Goal: Navigation & Orientation: Find specific page/section

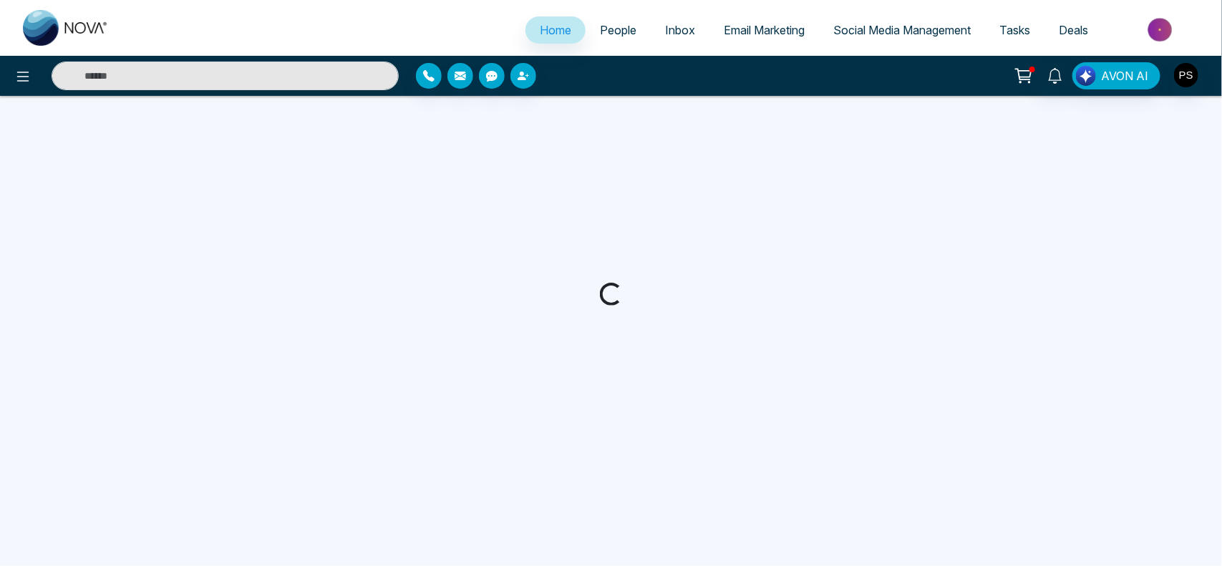
select select "*"
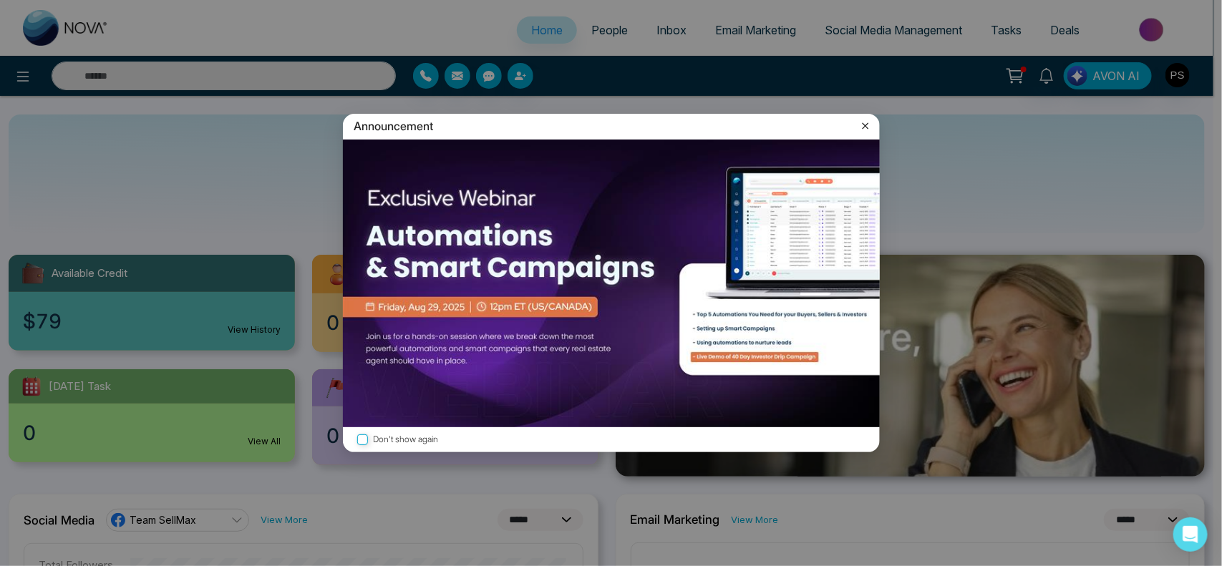
click at [868, 131] on icon at bounding box center [865, 126] width 14 height 14
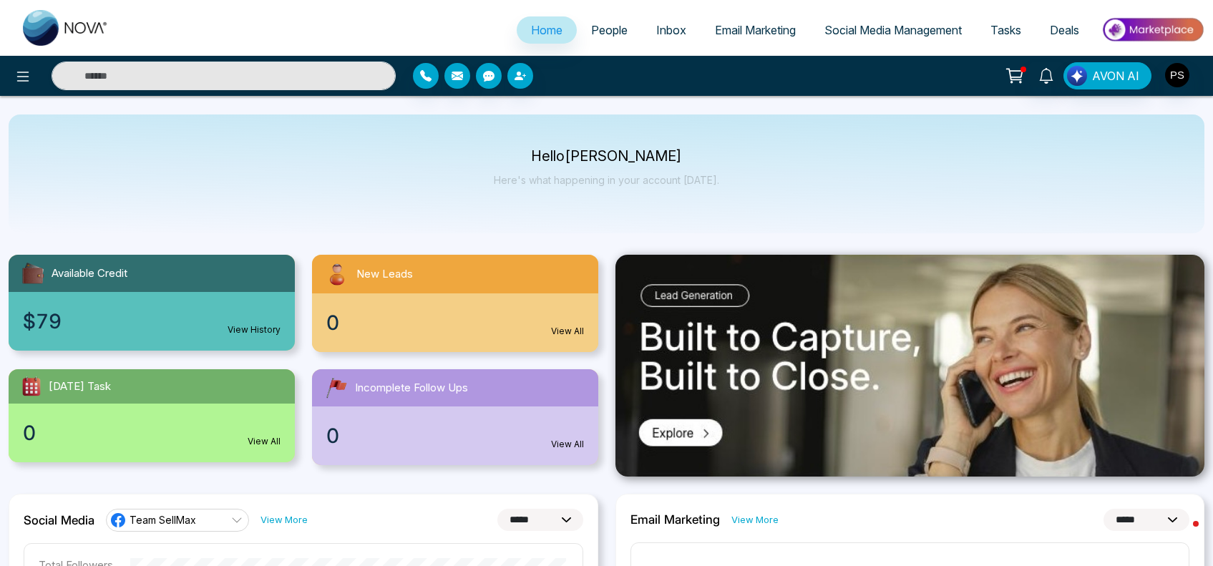
click at [779, 33] on span "Email Marketing" at bounding box center [755, 30] width 81 height 14
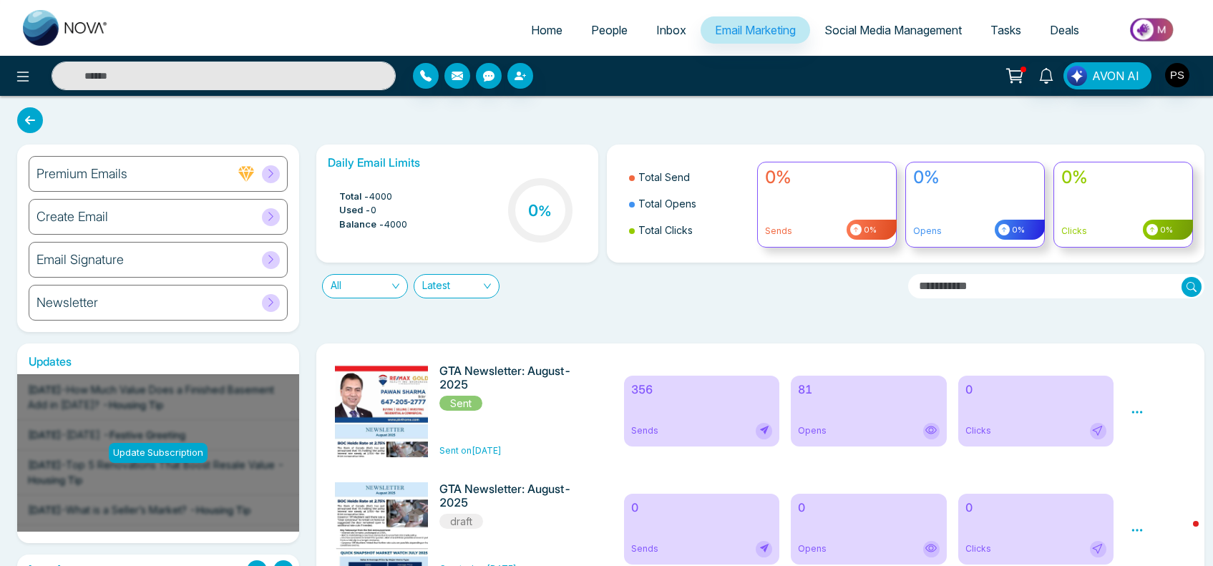
click at [87, 306] on h6 "Newsletter" at bounding box center [67, 303] width 62 height 16
click at [66, 217] on h6 "Create Email" at bounding box center [72, 217] width 72 height 16
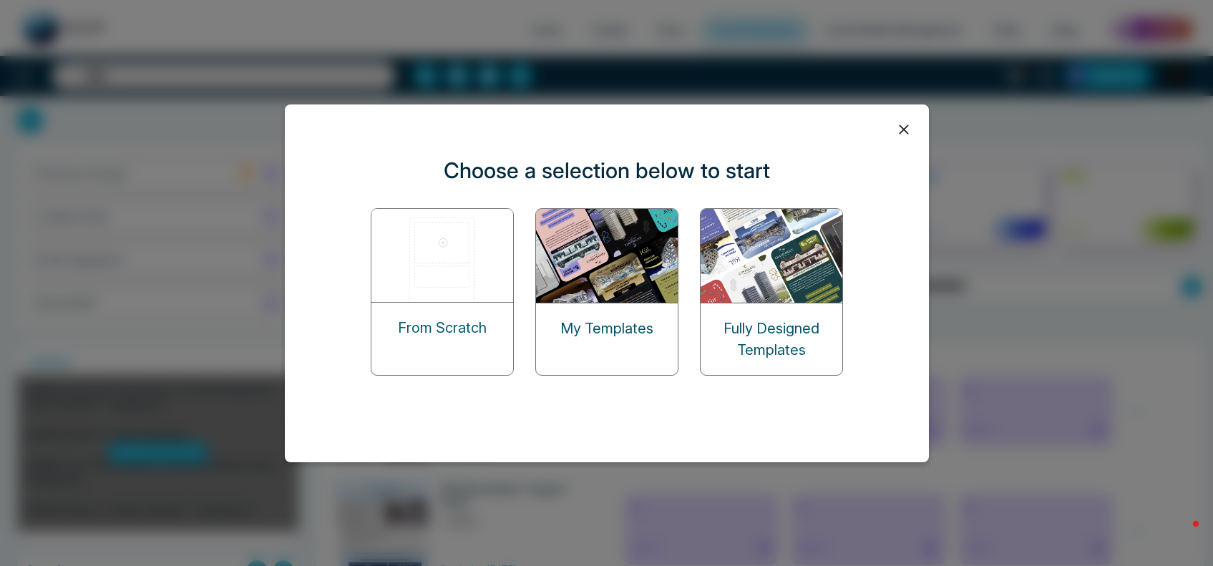
click at [623, 235] on img at bounding box center [607, 256] width 143 height 94
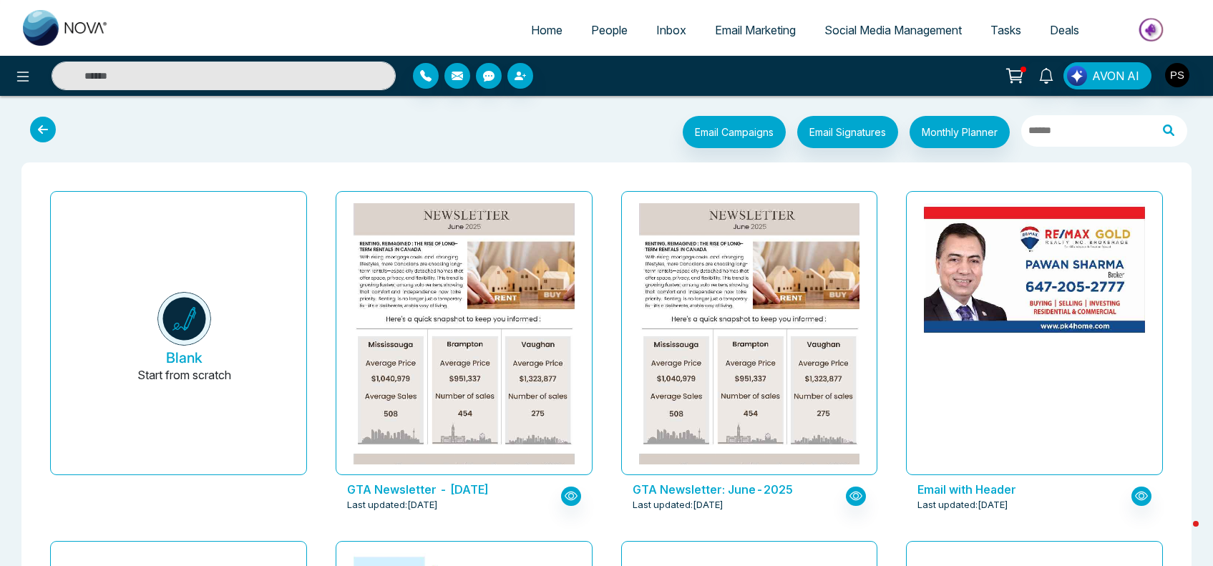
click at [547, 29] on span "Home" at bounding box center [546, 30] width 31 height 14
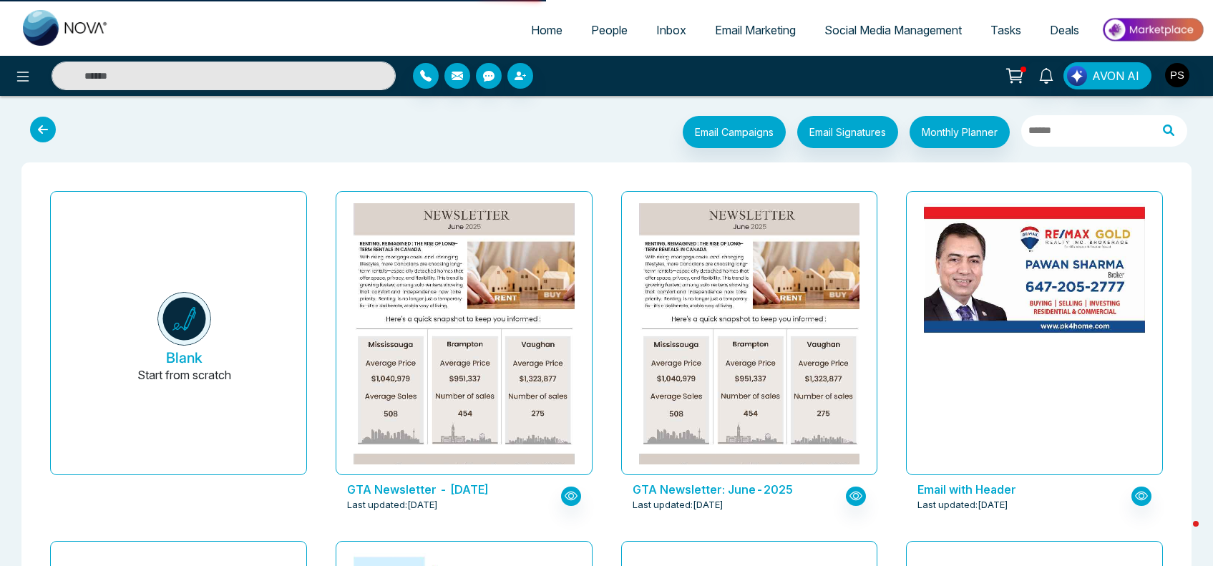
select select "*"
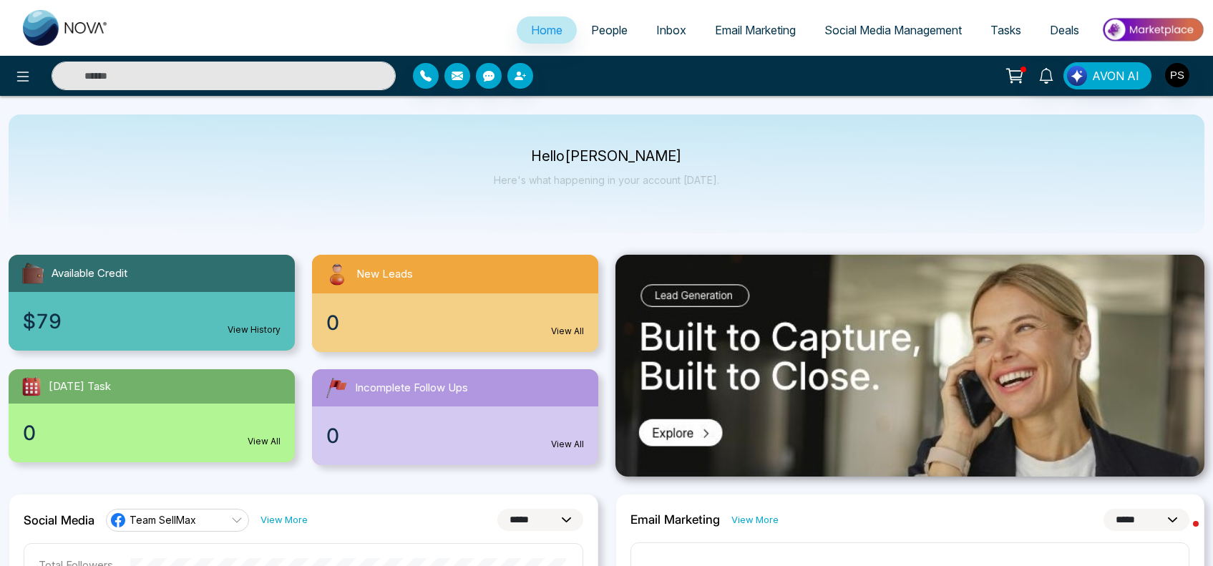
click at [934, 26] on span "Social Media Management" at bounding box center [892, 30] width 137 height 14
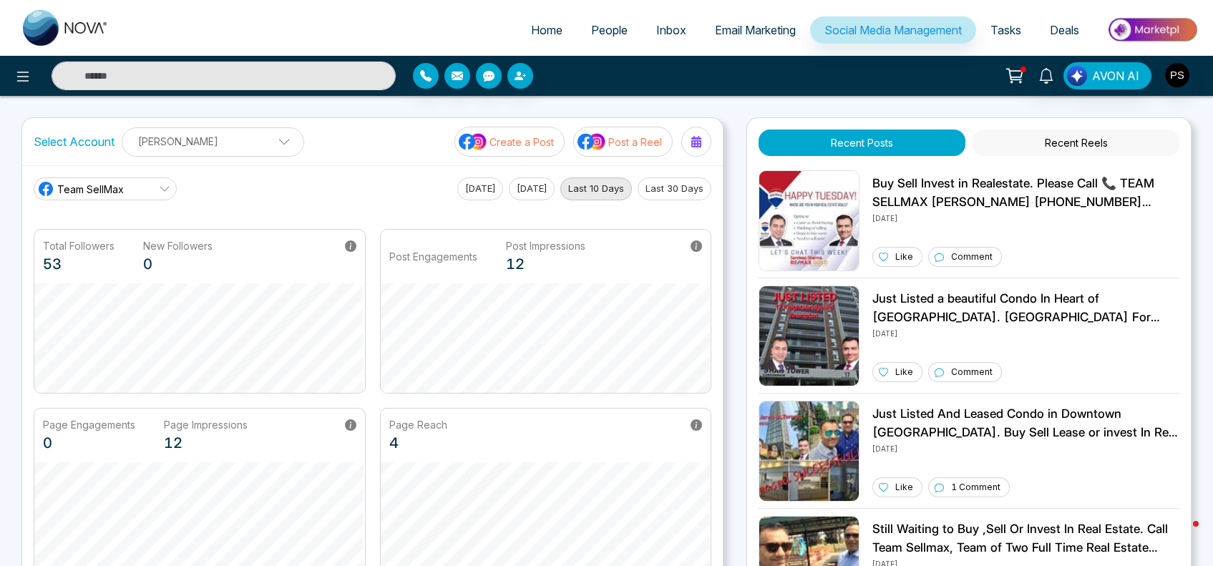
click at [151, 182] on link "Team SellMax" at bounding box center [105, 188] width 143 height 23
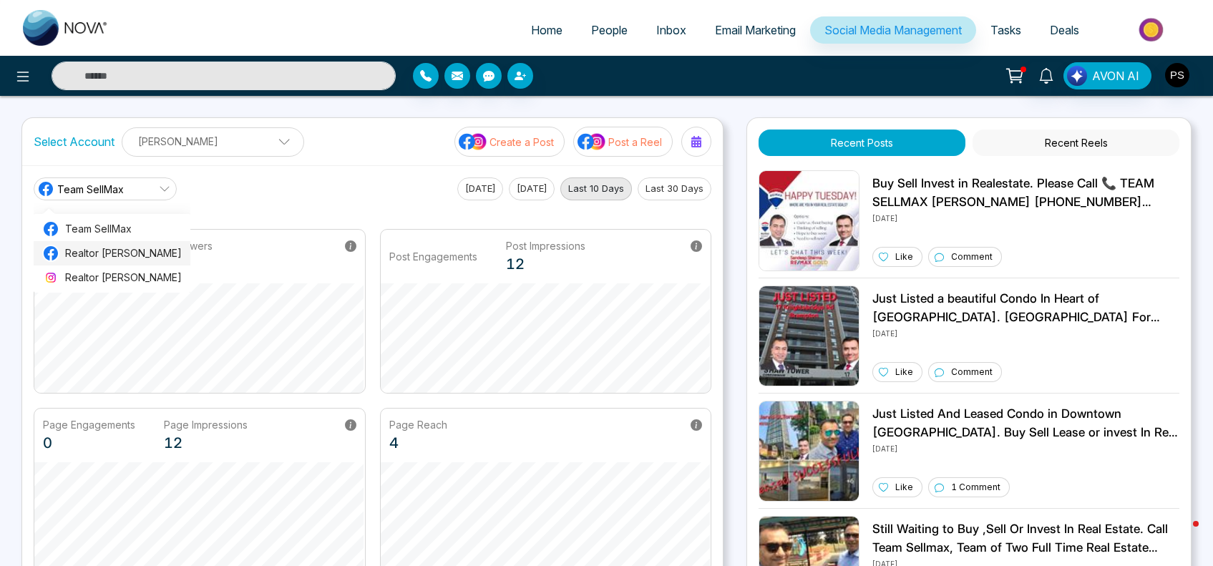
click at [120, 245] on span "Realtor [PERSON_NAME]" at bounding box center [123, 253] width 117 height 16
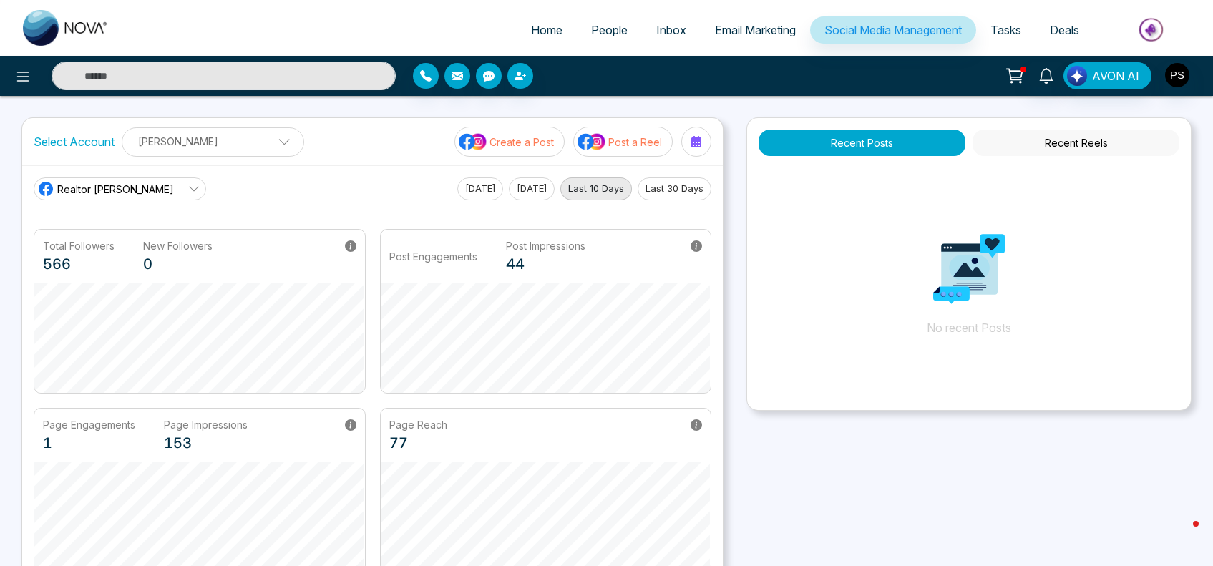
click at [188, 192] on icon at bounding box center [193, 188] width 11 height 11
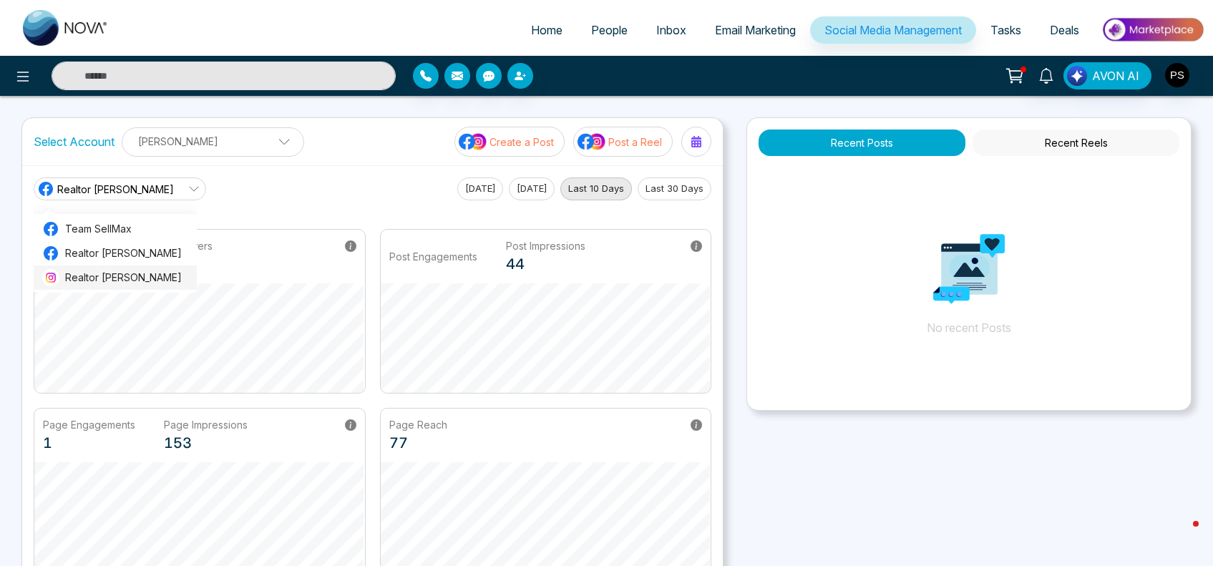
click at [127, 268] on li "Realtor [PERSON_NAME]" at bounding box center [115, 277] width 163 height 24
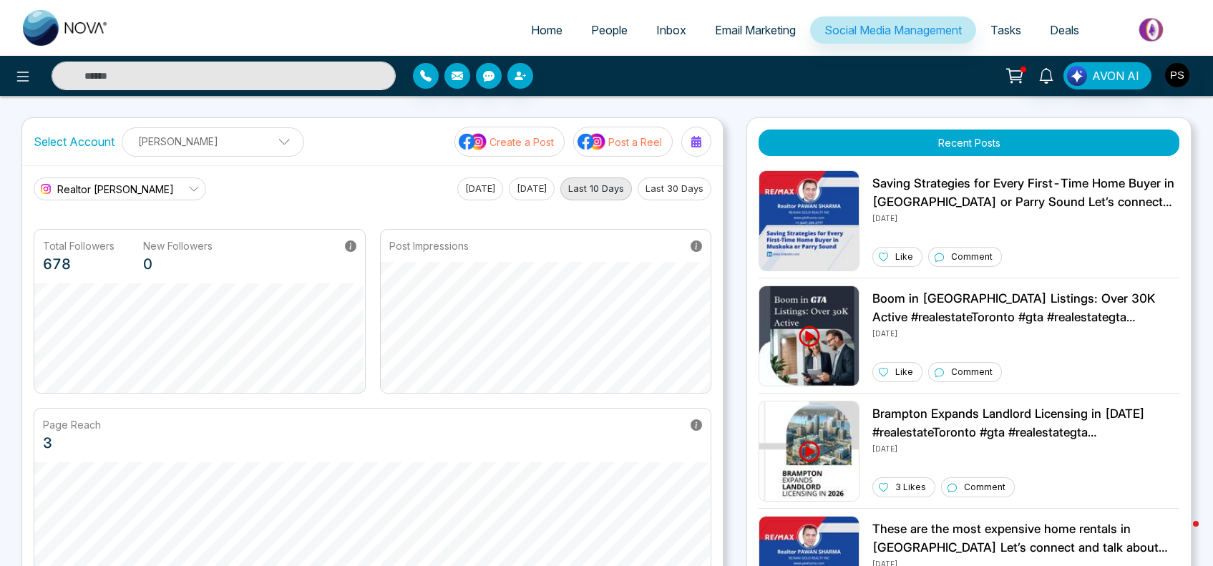
click at [656, 32] on span "Inbox" at bounding box center [671, 30] width 30 height 14
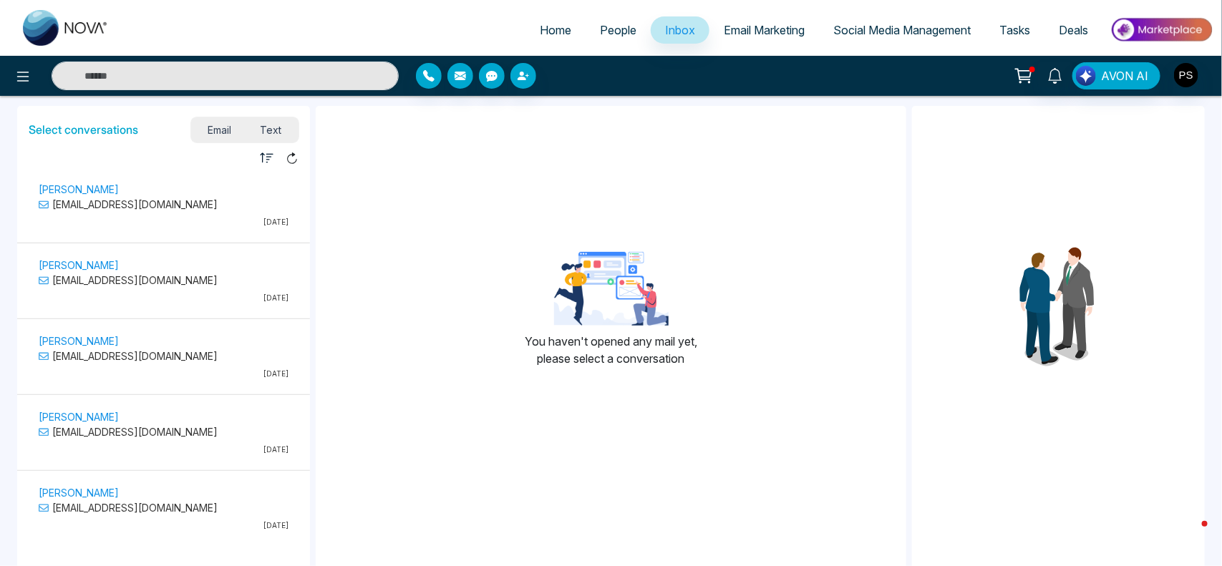
click at [283, 120] on span "Text" at bounding box center [270, 129] width 50 height 19
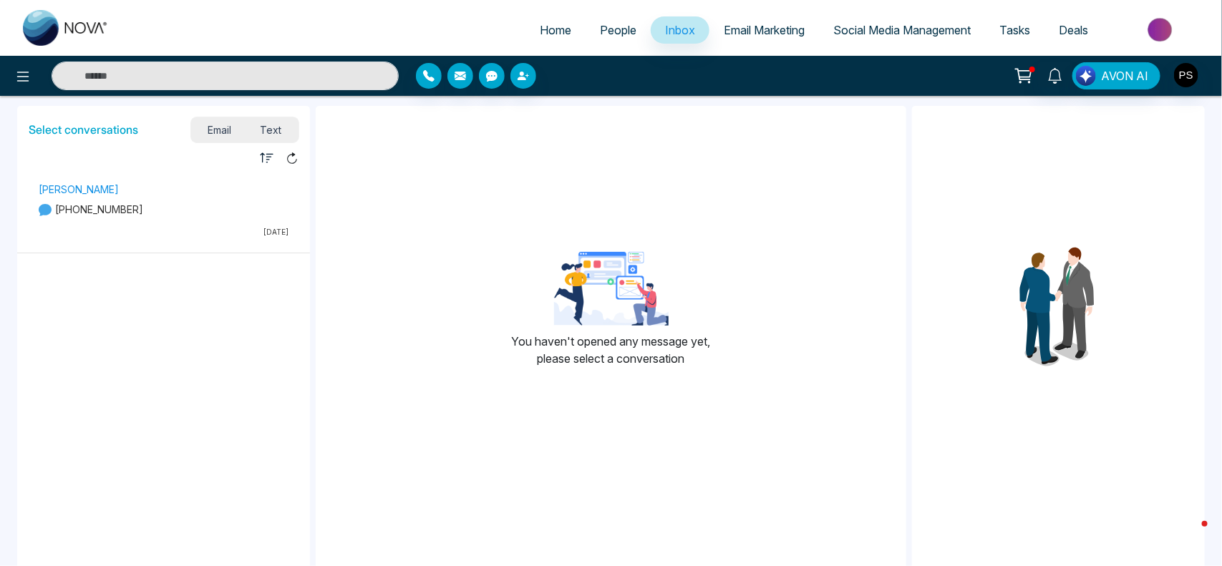
click at [229, 134] on span "Email" at bounding box center [220, 129] width 52 height 19
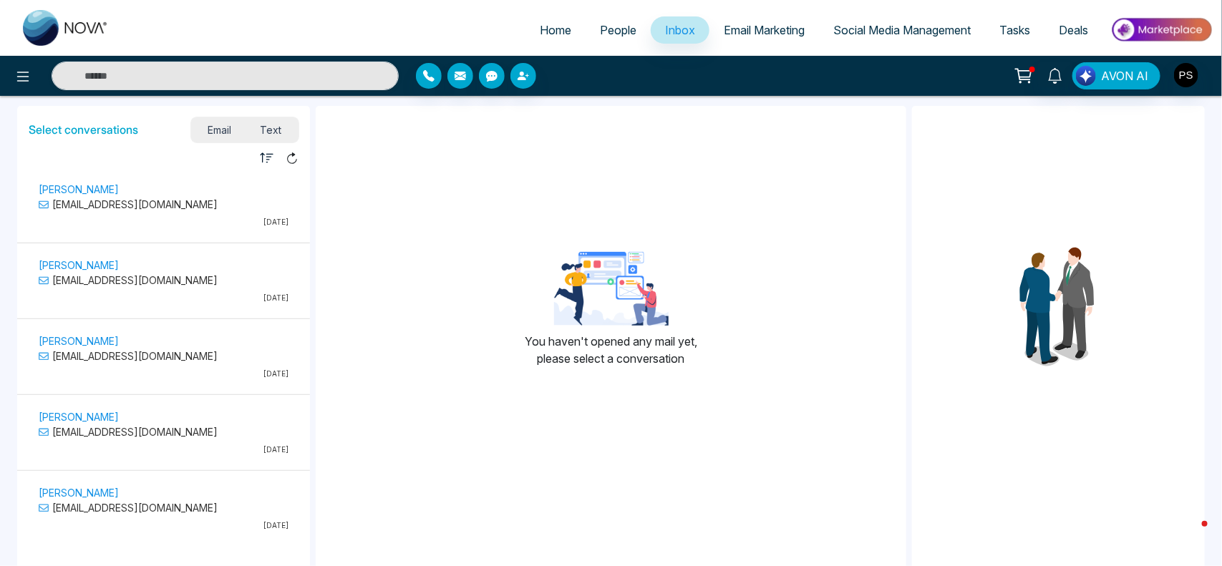
click at [770, 38] on link "Email Marketing" at bounding box center [763, 29] width 109 height 27
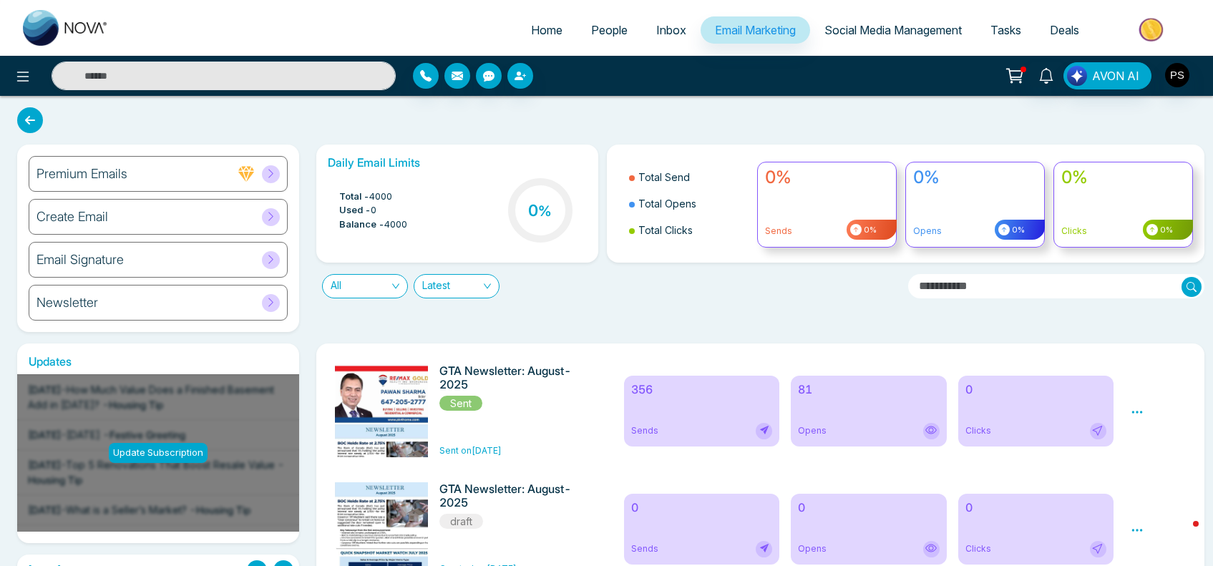
click at [107, 255] on h6 "Email Signature" at bounding box center [79, 260] width 87 height 16
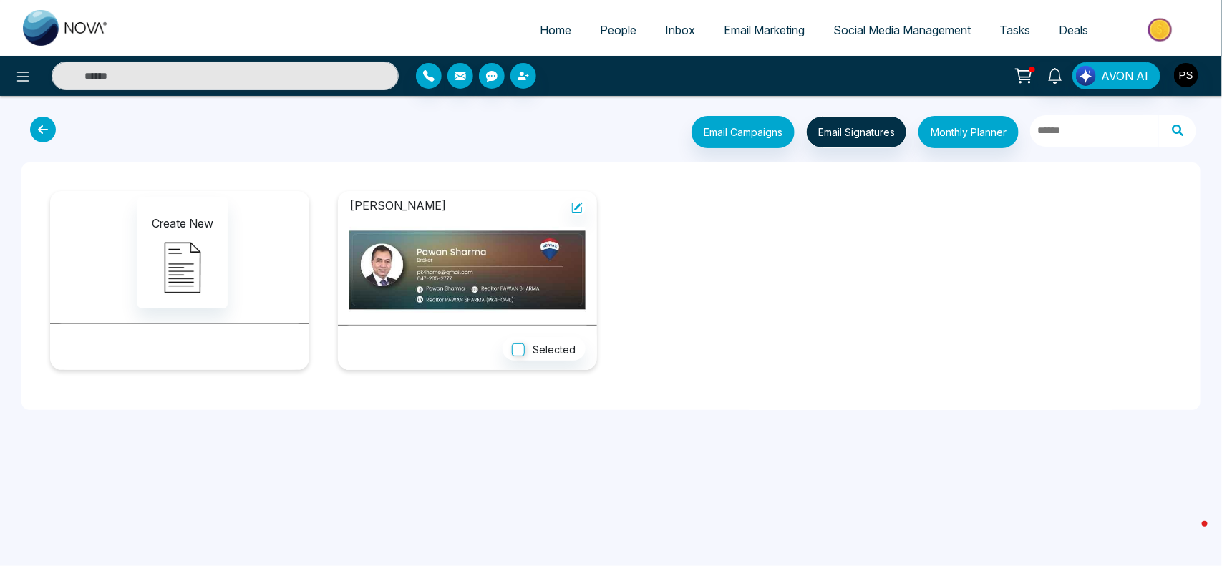
click at [769, 37] on link "Email Marketing" at bounding box center [763, 29] width 109 height 27
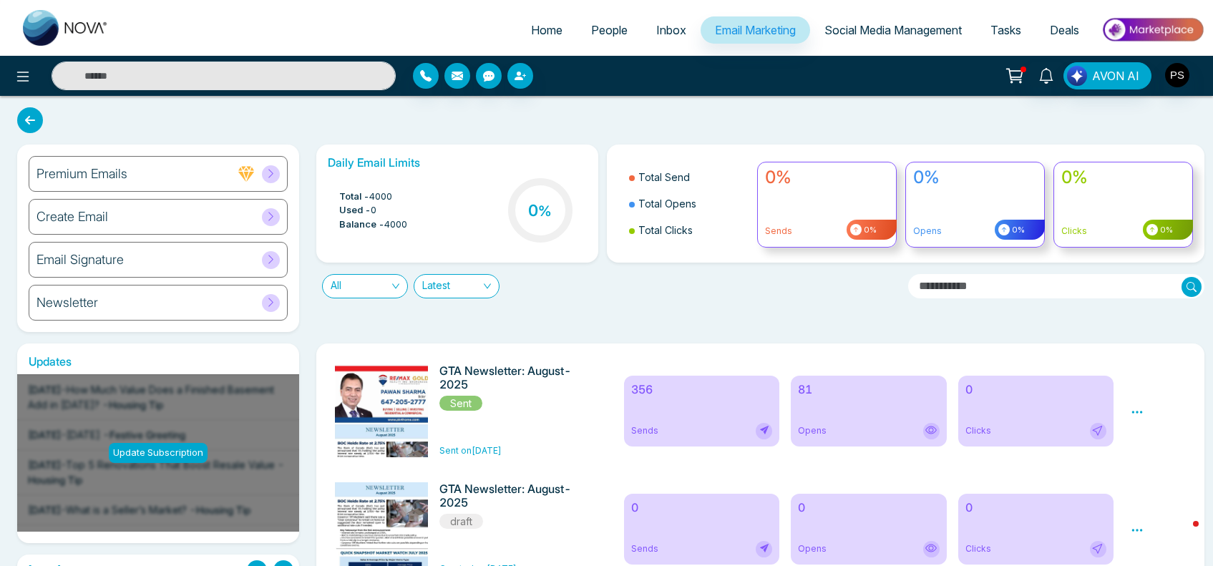
click at [122, 174] on h6 "Premium Emails" at bounding box center [81, 174] width 91 height 16
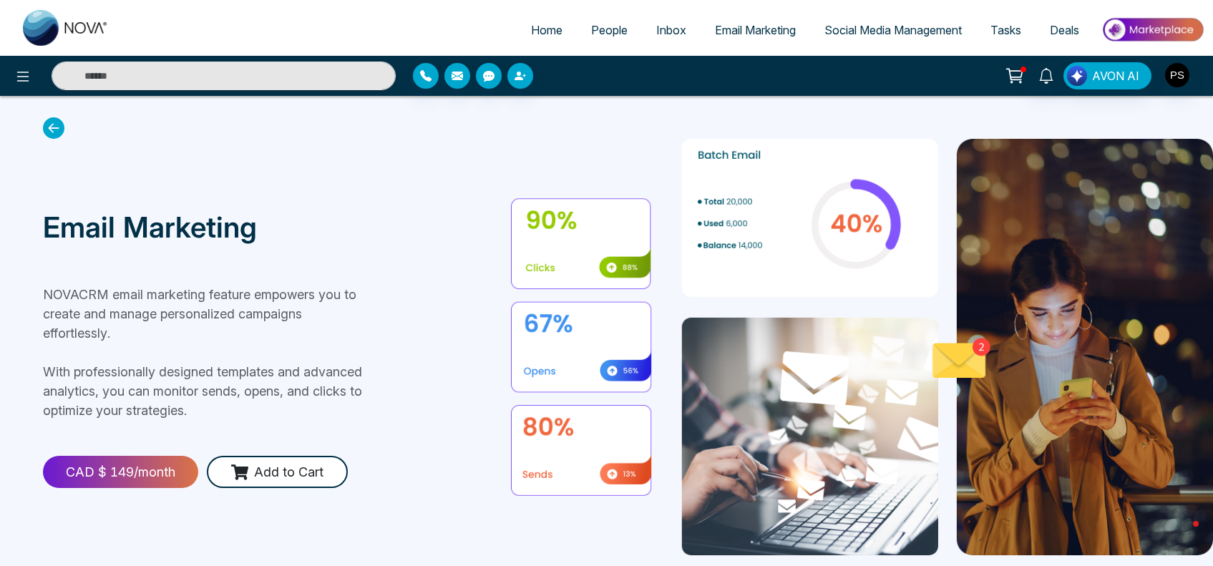
click at [1025, 21] on link "Tasks" at bounding box center [1005, 29] width 59 height 27
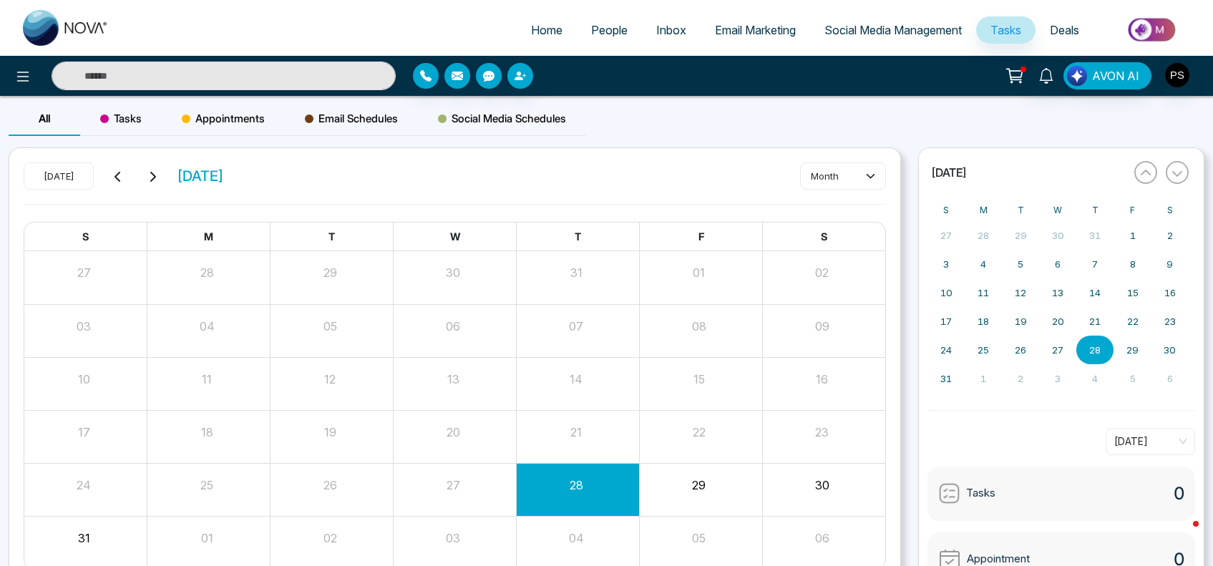
click at [1060, 25] on span "Deals" at bounding box center [1064, 30] width 29 height 14
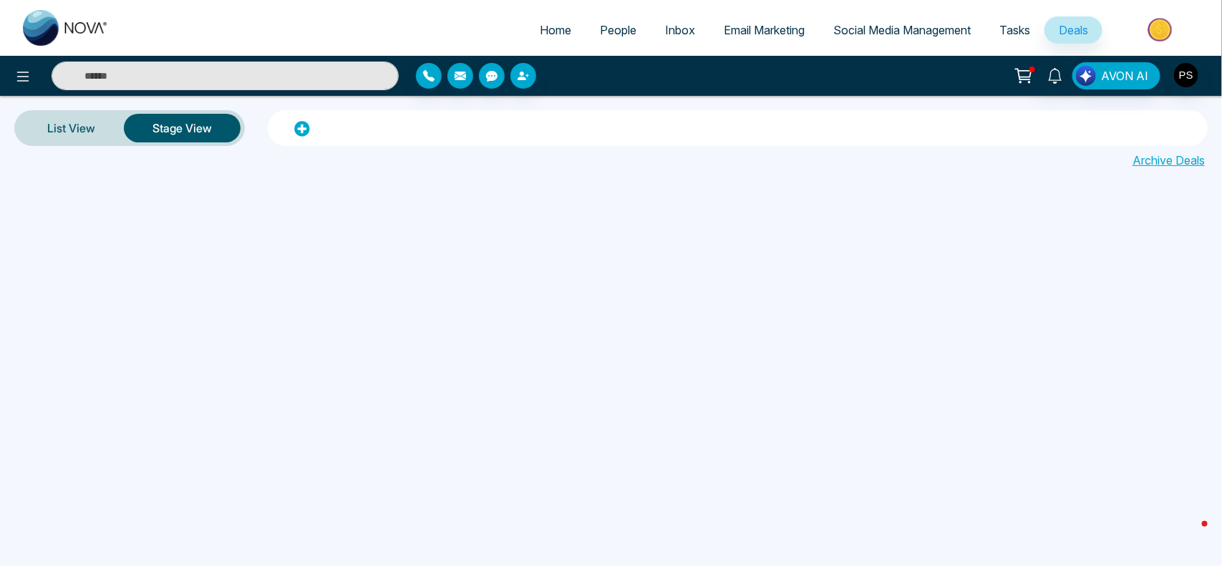
click at [542, 32] on span "Home" at bounding box center [555, 30] width 31 height 14
select select "*"
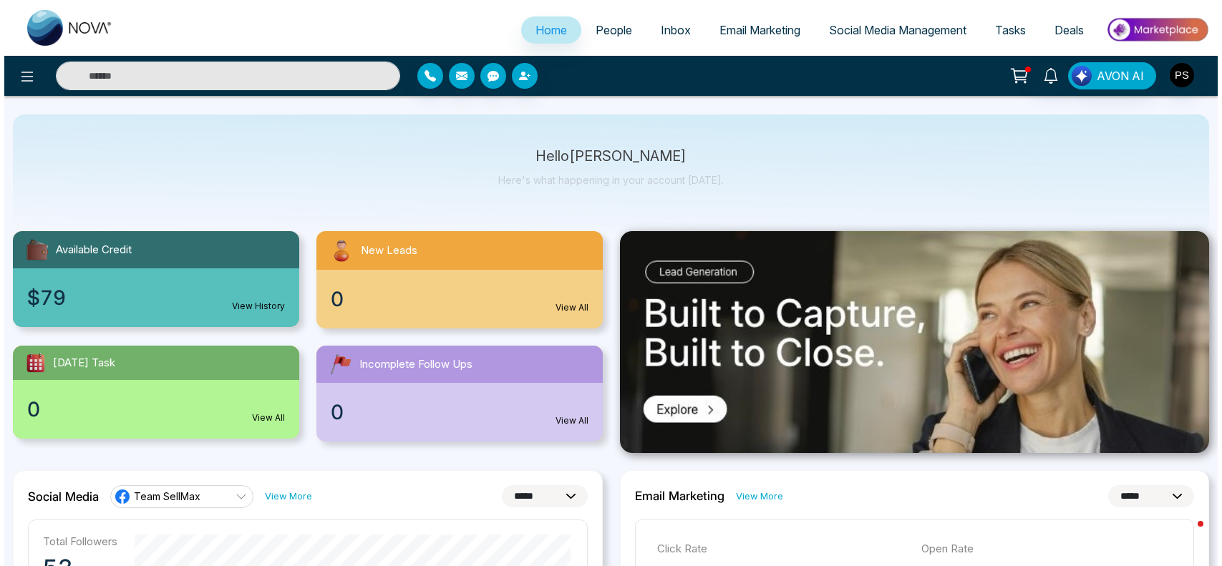
scroll to position [36, 0]
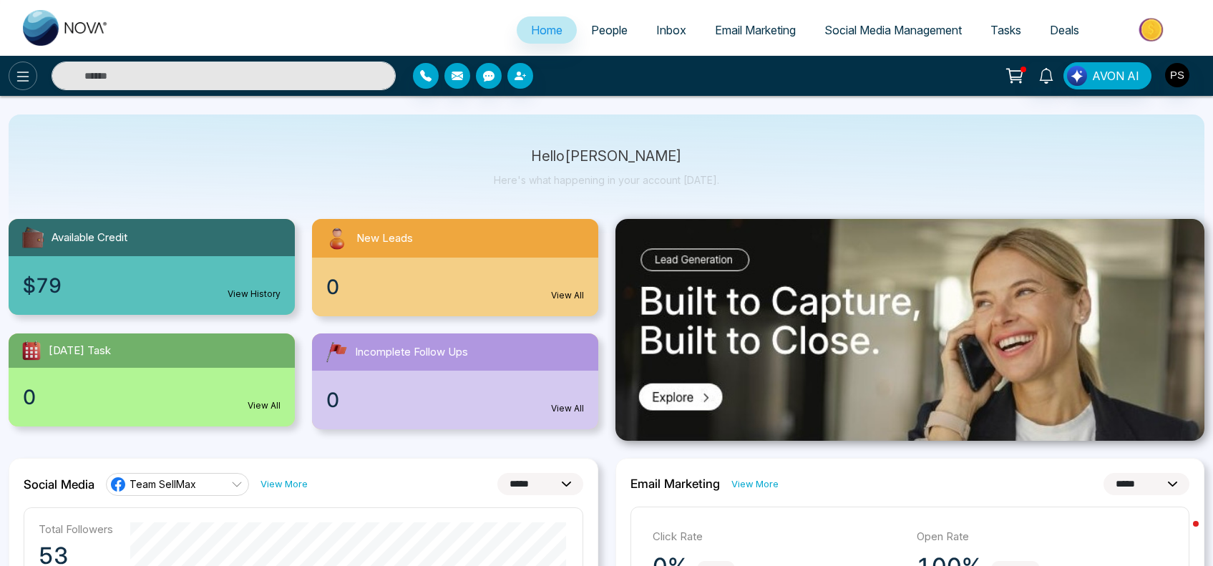
click at [20, 76] on icon at bounding box center [23, 77] width 12 height 10
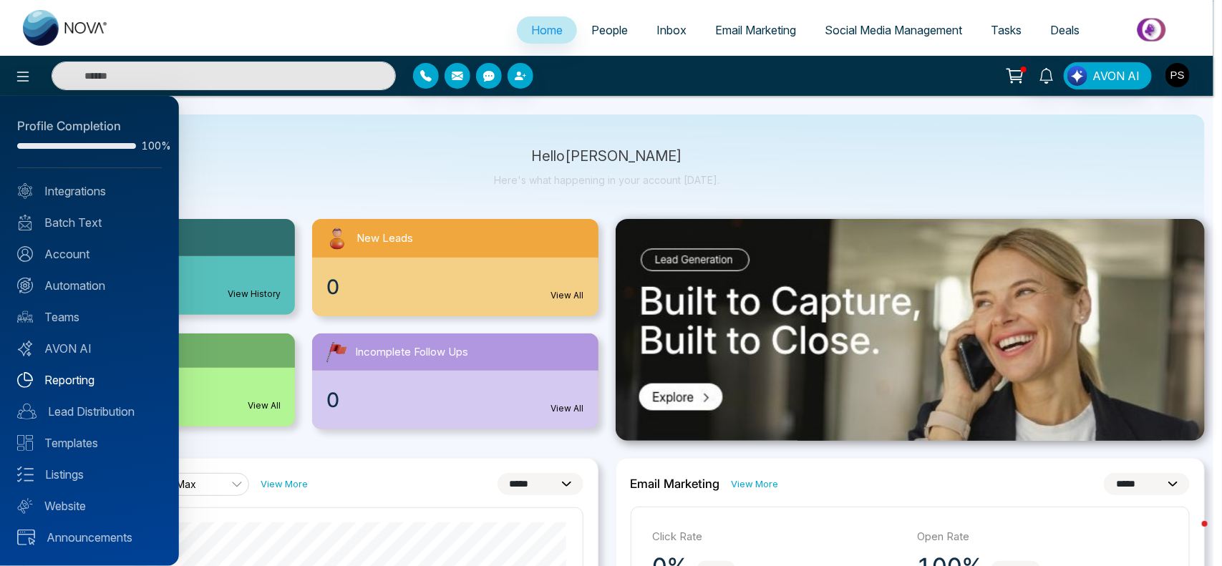
click at [62, 379] on link "Reporting" at bounding box center [89, 379] width 145 height 17
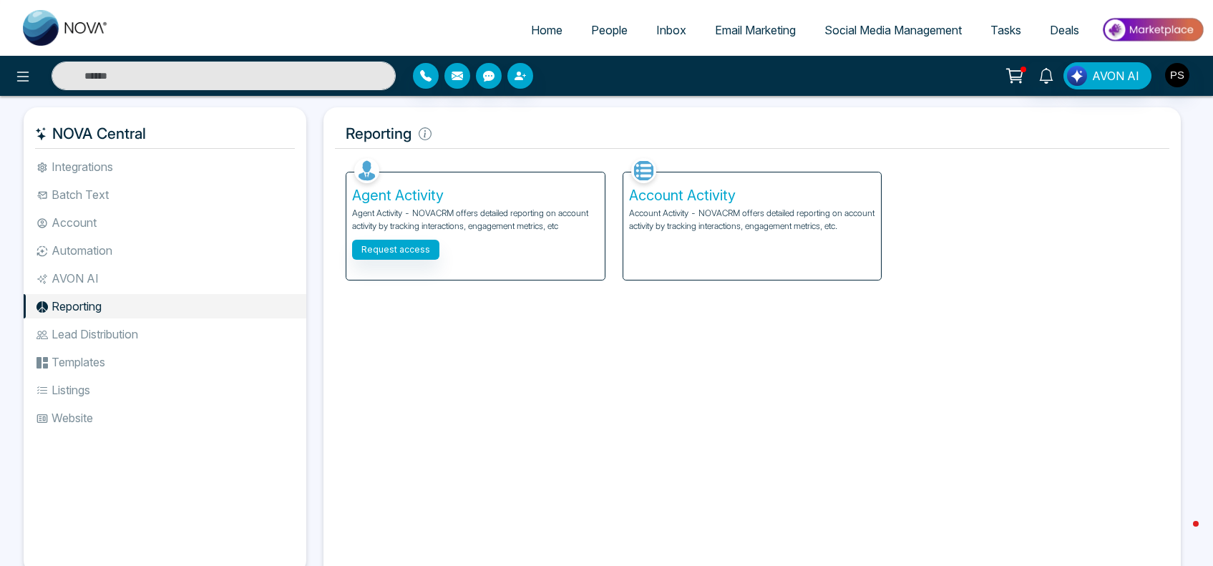
click at [109, 327] on li "Lead Distribution" at bounding box center [165, 334] width 283 height 24
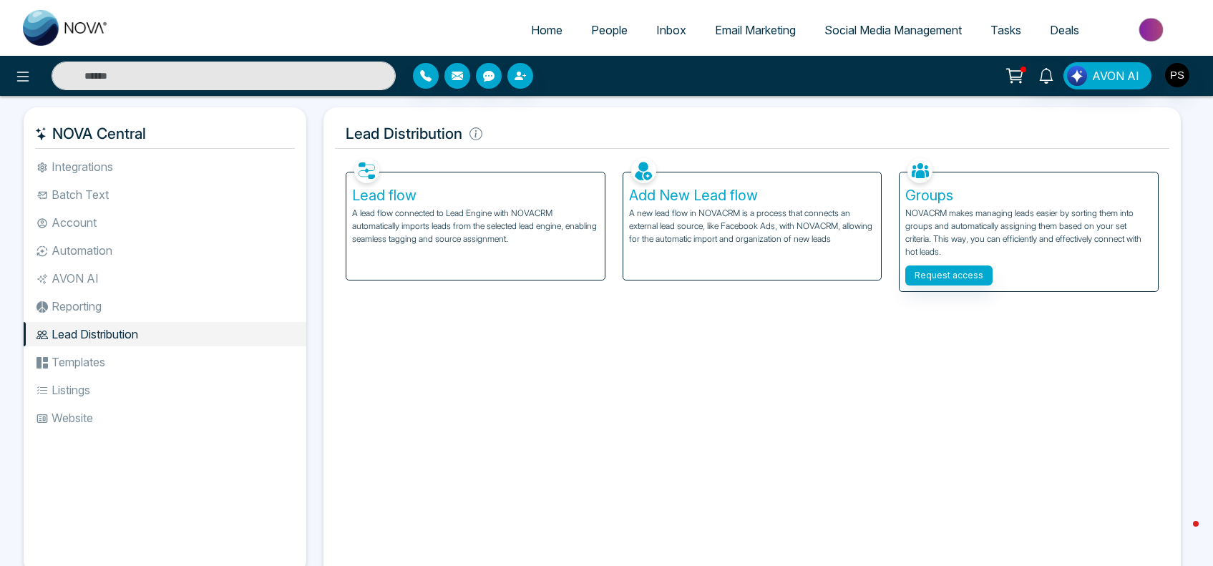
click at [88, 356] on li "Templates" at bounding box center [165, 362] width 283 height 24
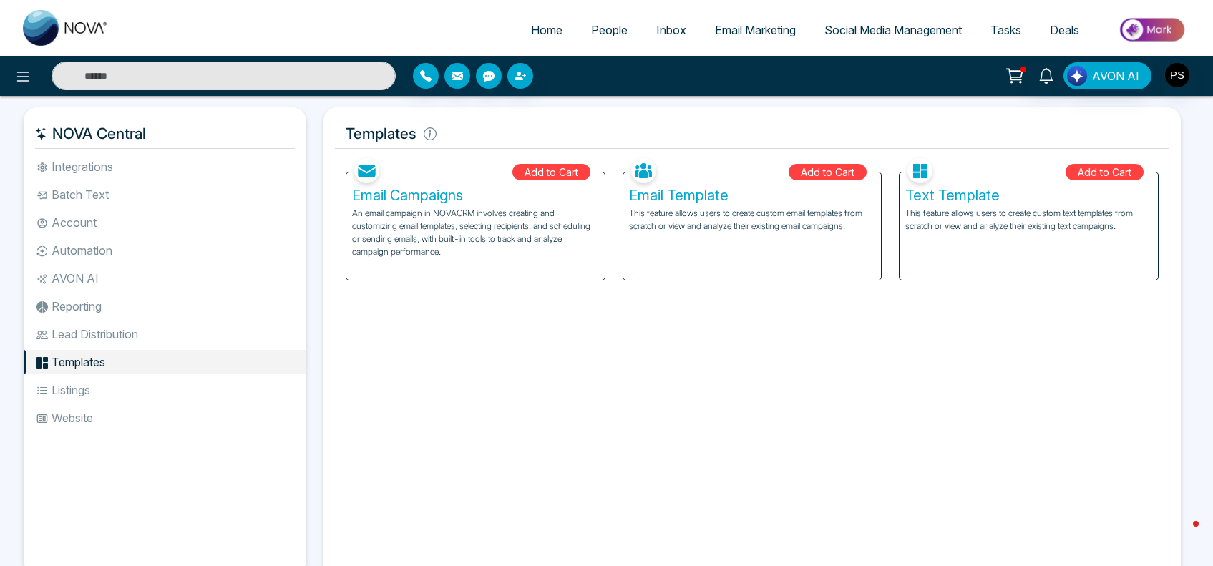
click at [82, 284] on li "AVON AI" at bounding box center [165, 278] width 283 height 24
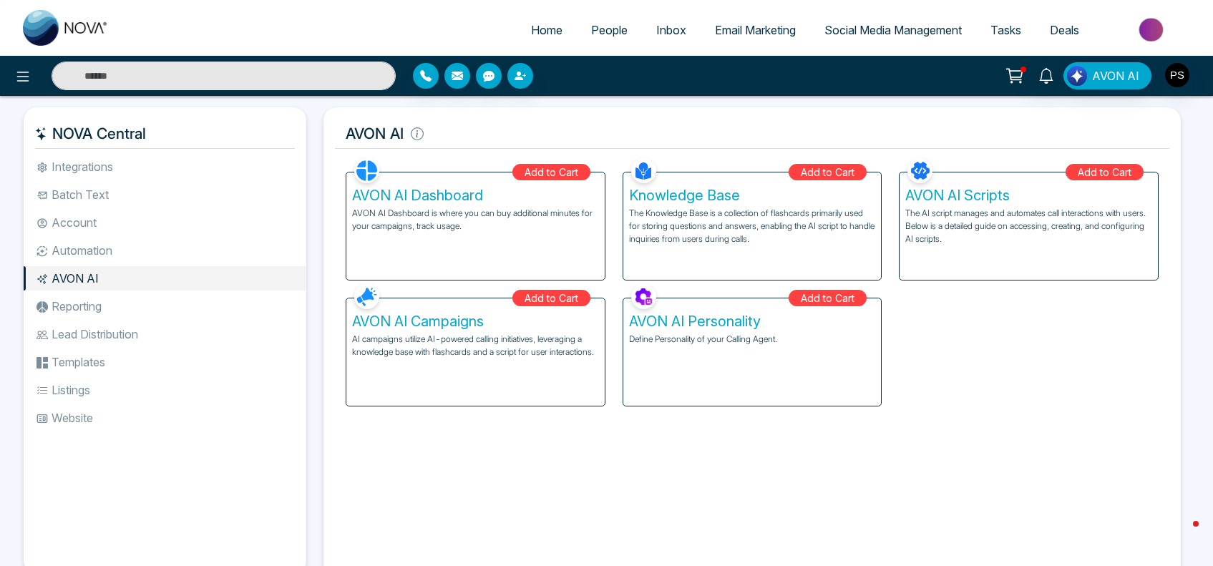
click at [87, 312] on li "Reporting" at bounding box center [165, 306] width 283 height 24
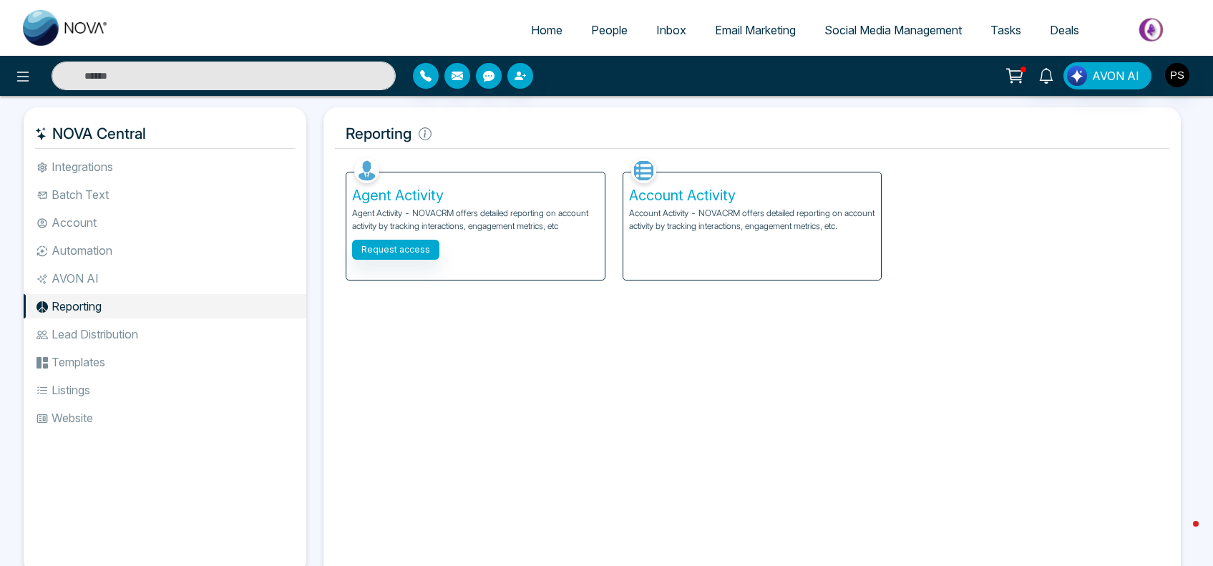
click at [87, 337] on li "Lead Distribution" at bounding box center [165, 334] width 283 height 24
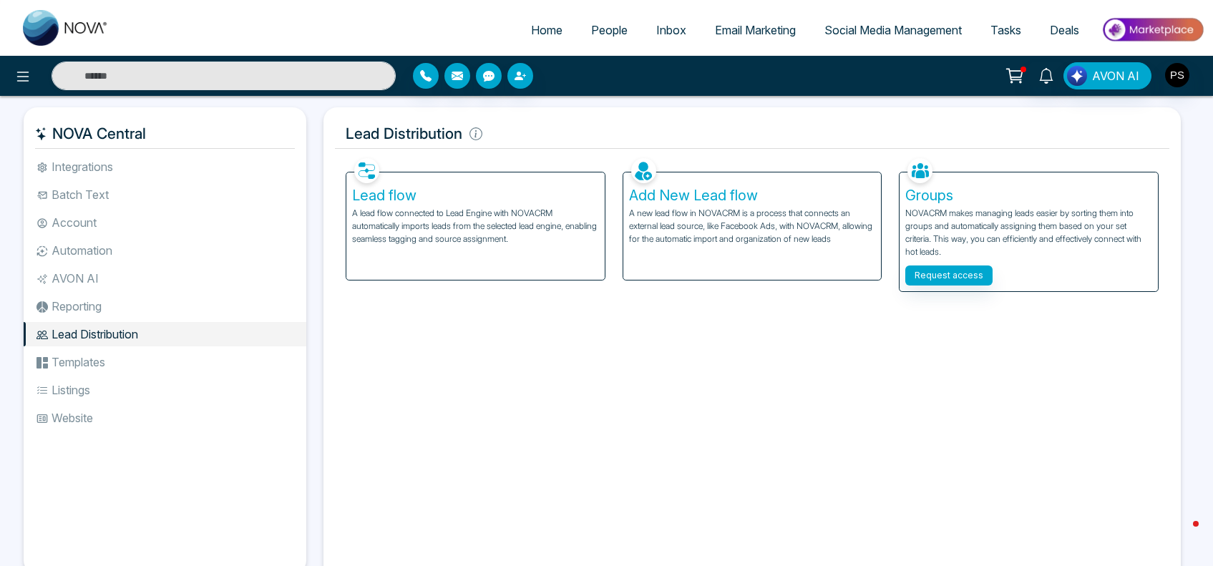
click at [84, 361] on li "Templates" at bounding box center [165, 362] width 283 height 24
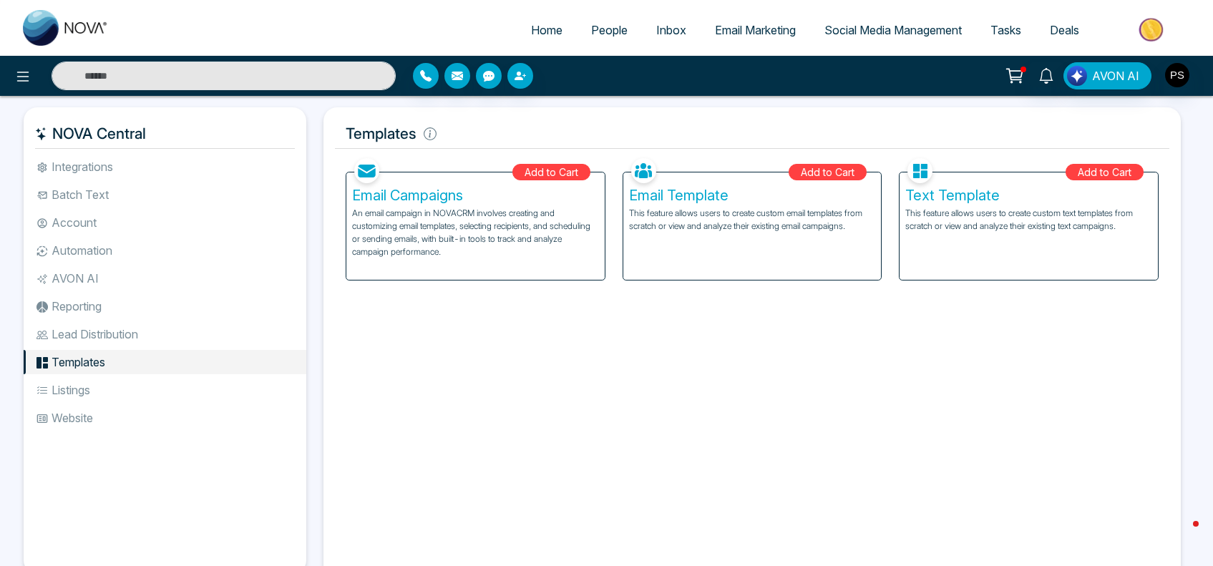
click at [84, 394] on li "Listings" at bounding box center [165, 390] width 283 height 24
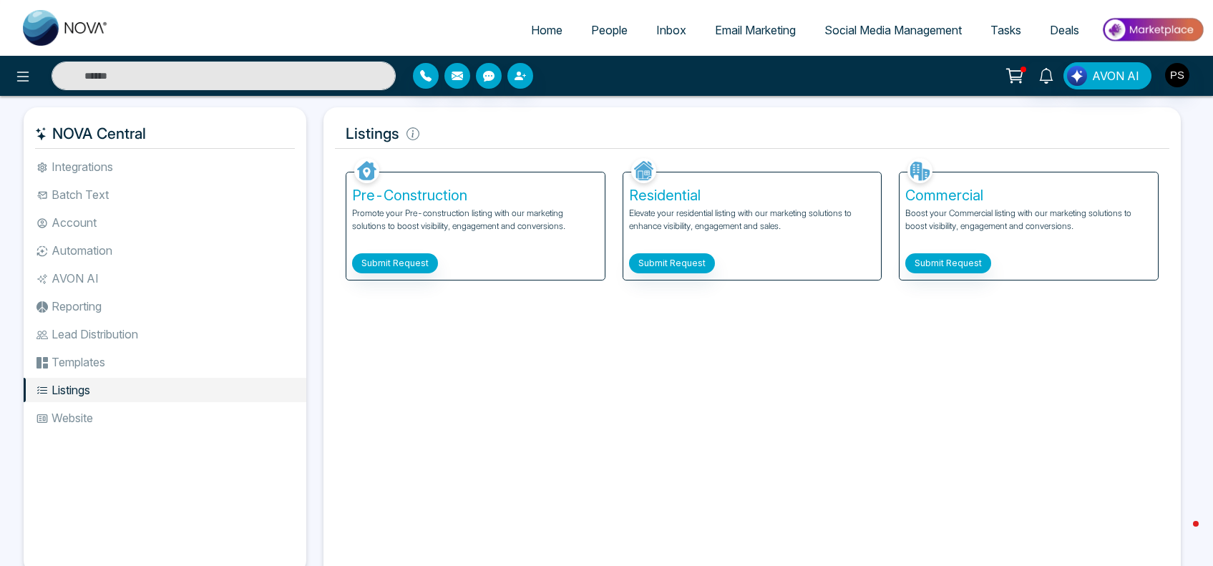
click at [84, 416] on li "Website" at bounding box center [165, 418] width 283 height 24
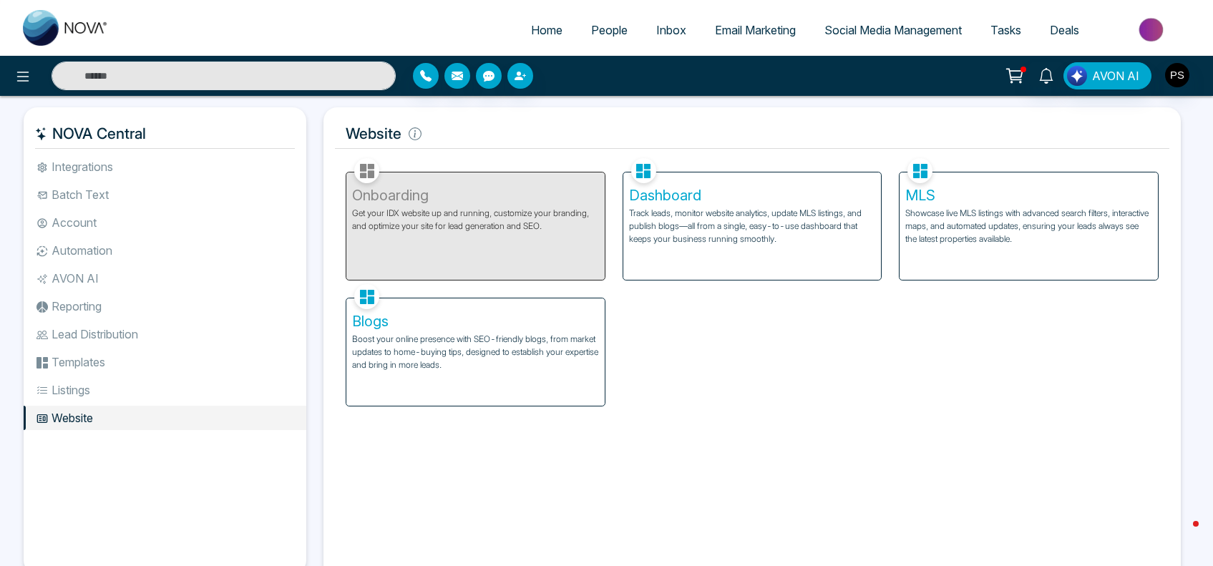
click at [473, 329] on h5 "Blogs" at bounding box center [475, 321] width 247 height 17
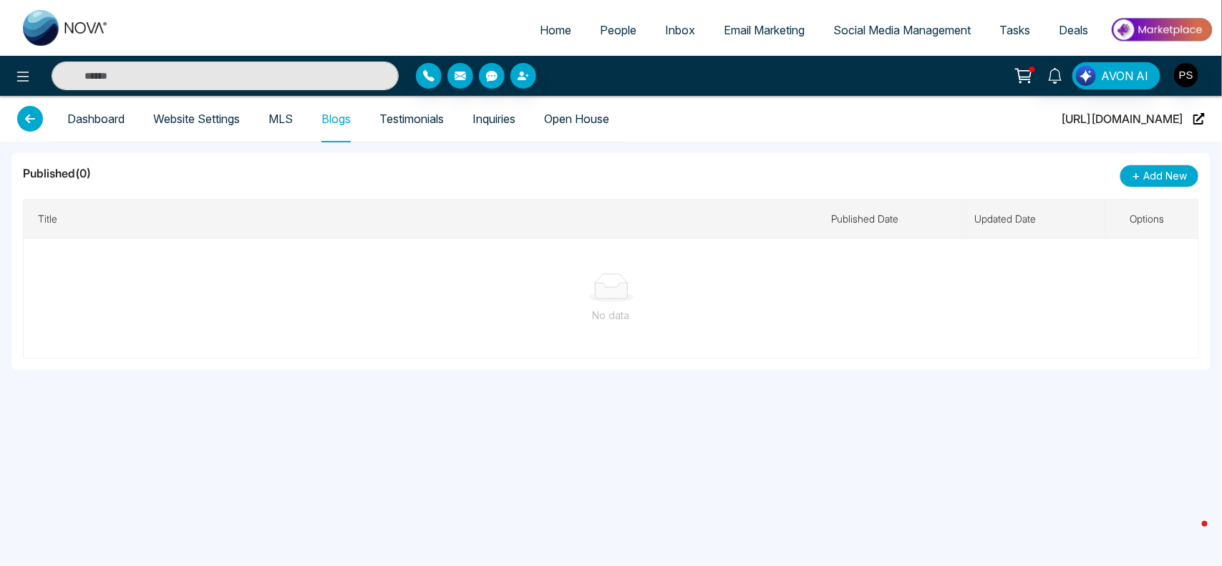
click at [287, 113] on link "MLS" at bounding box center [280, 119] width 24 height 12
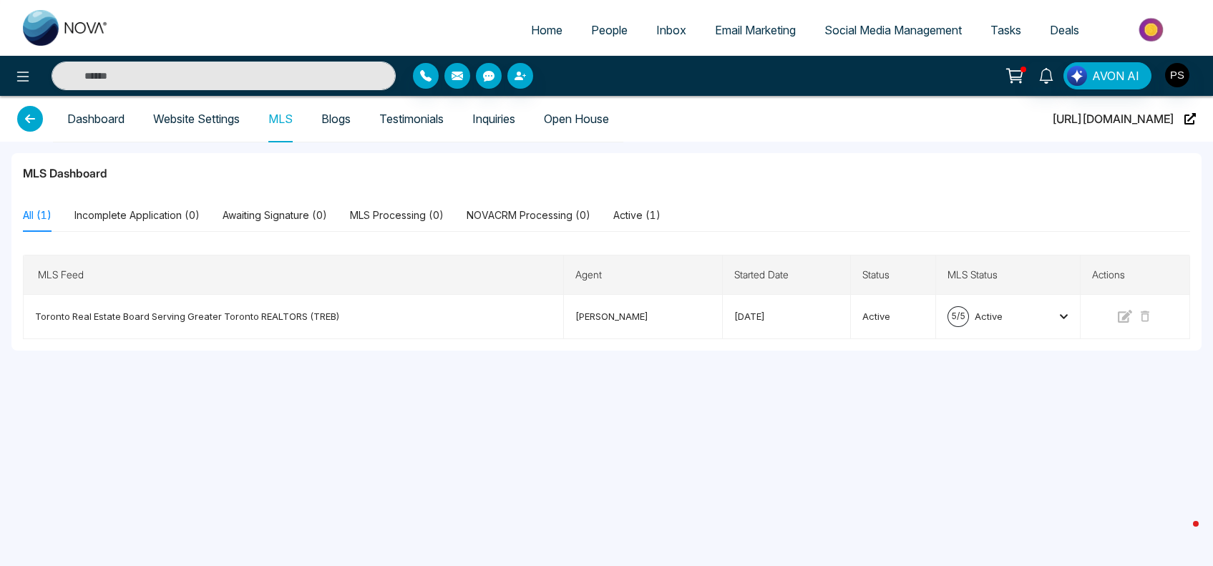
click at [351, 120] on link "Blogs" at bounding box center [335, 119] width 29 height 12
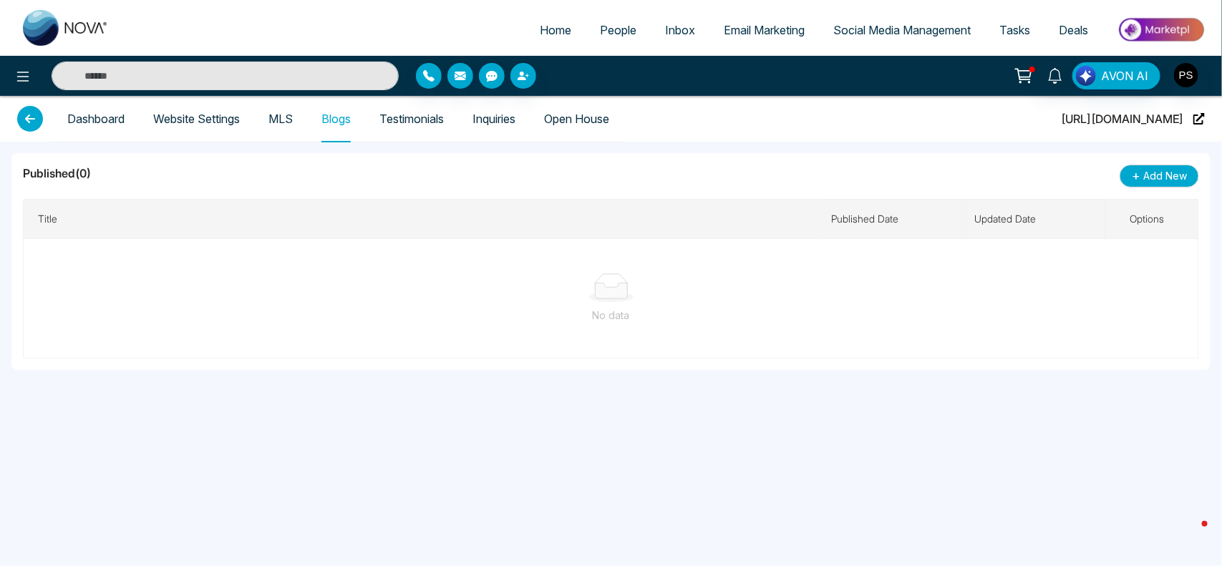
click at [415, 119] on link "Testimonials" at bounding box center [411, 119] width 64 height 12
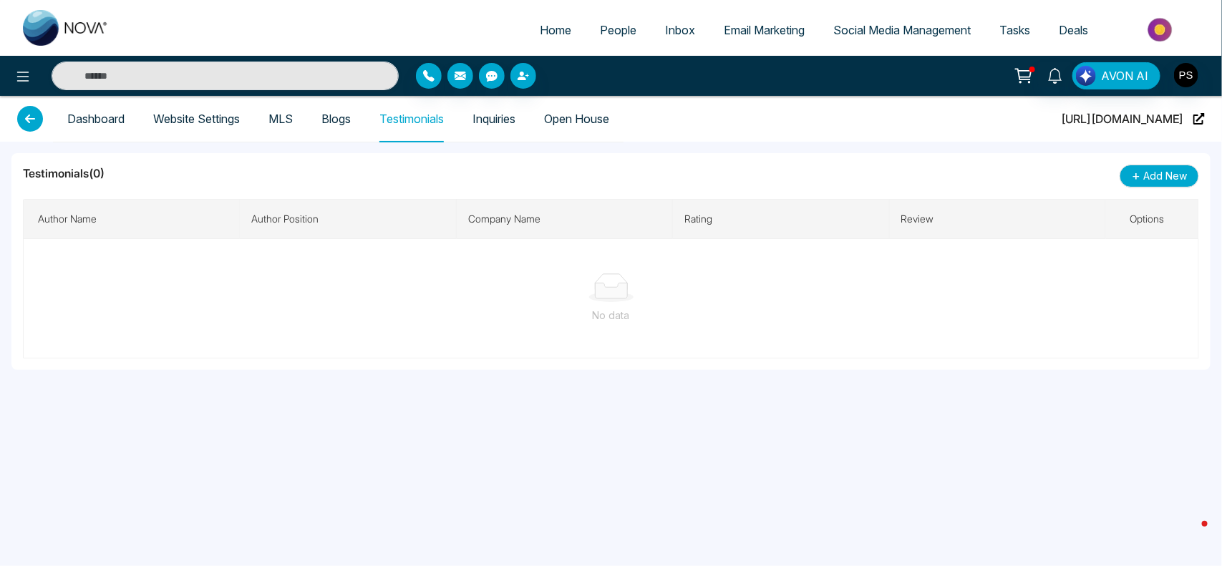
click at [487, 119] on link "Inquiries" at bounding box center [493, 119] width 43 height 12
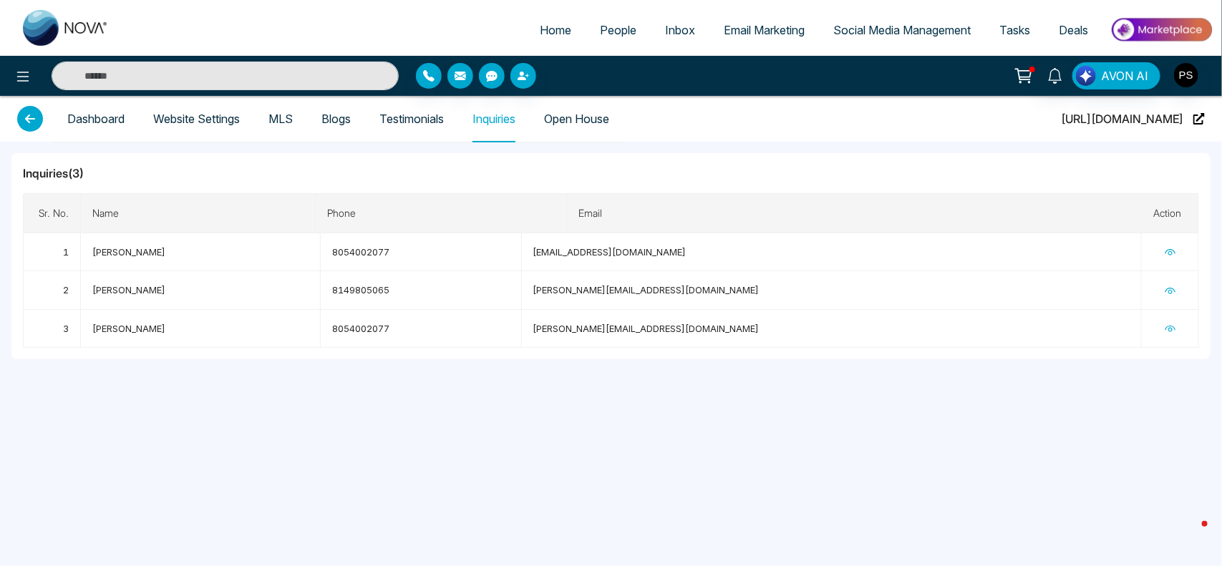
click at [571, 125] on link "Open House" at bounding box center [576, 119] width 65 height 12
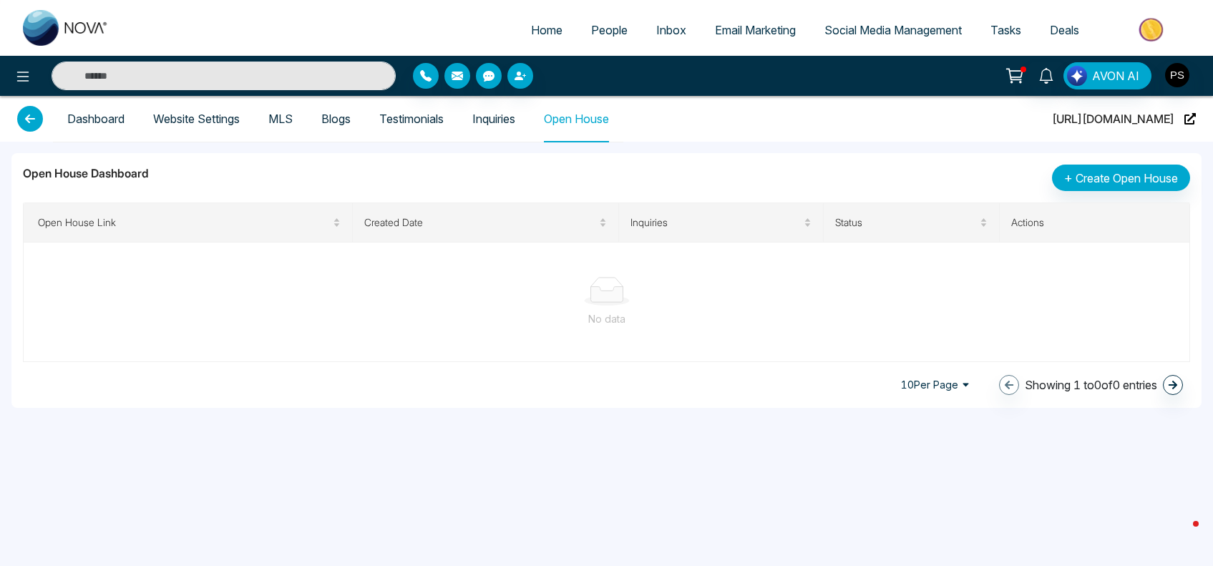
click at [515, 125] on link "Inquiries" at bounding box center [493, 119] width 43 height 12
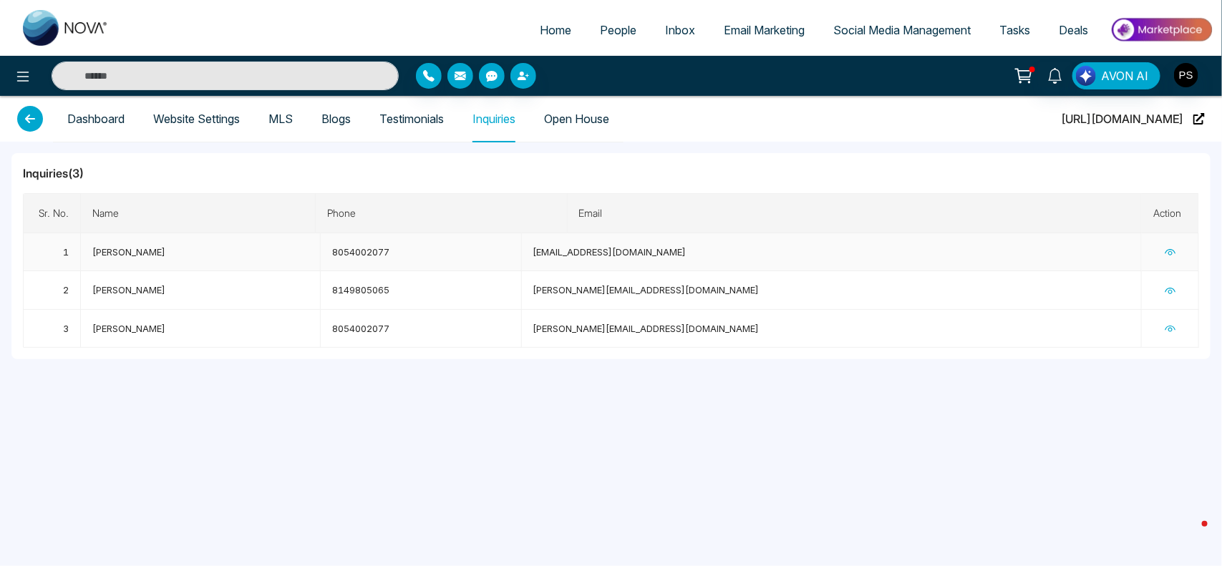
click at [449, 243] on td "8054002077" at bounding box center [421, 252] width 201 height 38
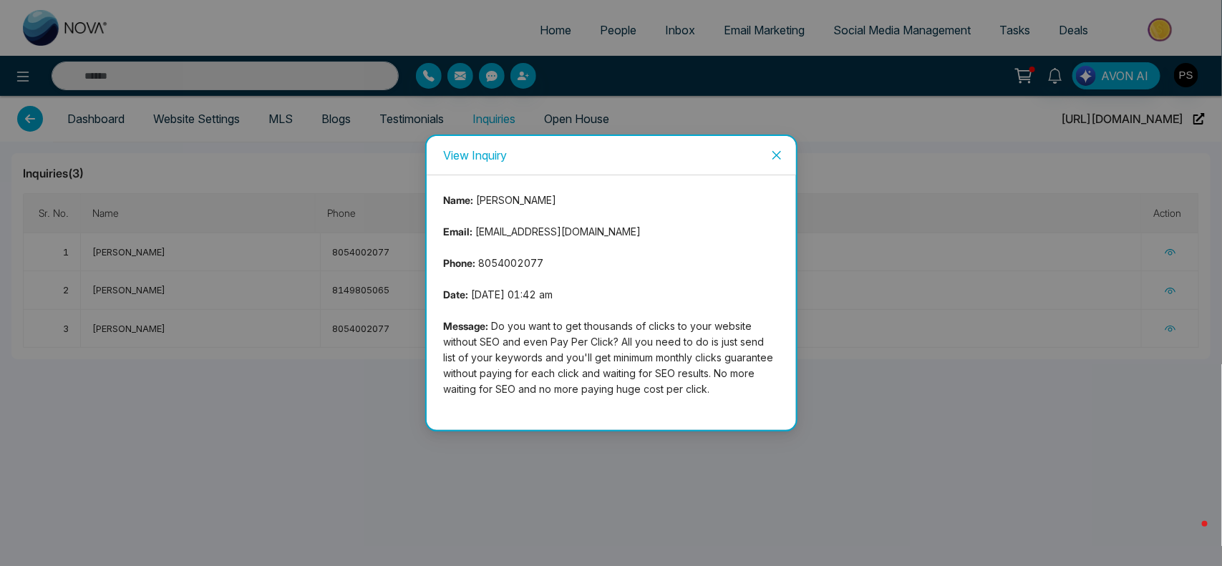
click at [779, 154] on icon "close" at bounding box center [776, 155] width 11 height 11
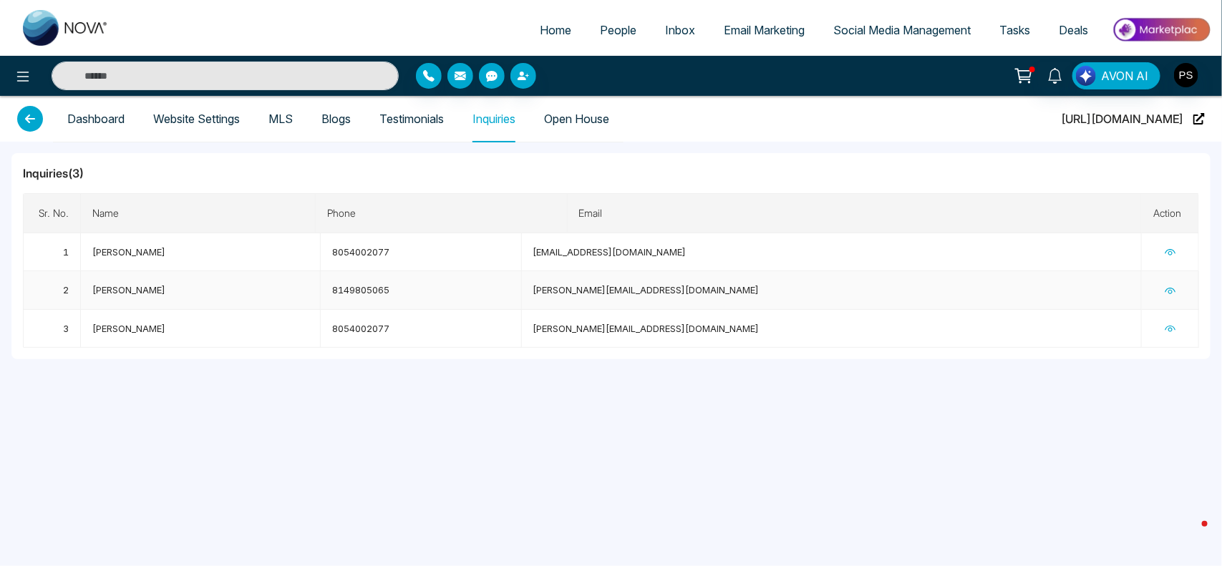
click at [589, 281] on td "[PERSON_NAME][EMAIL_ADDRESS][DOMAIN_NAME]" at bounding box center [832, 290] width 620 height 38
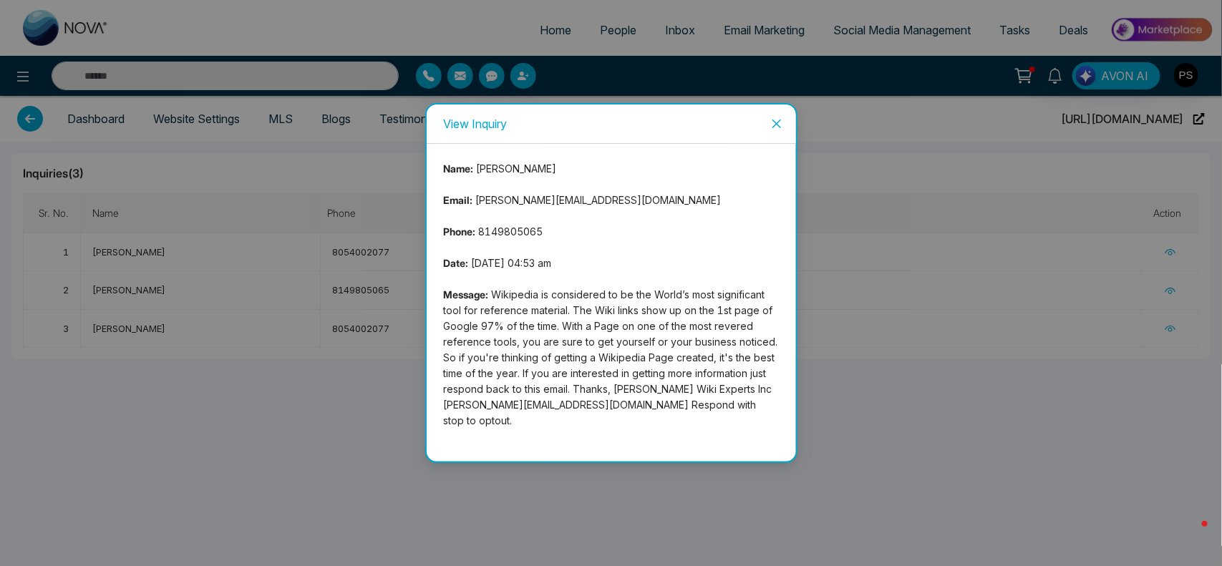
click at [785, 131] on span "Close" at bounding box center [776, 123] width 39 height 39
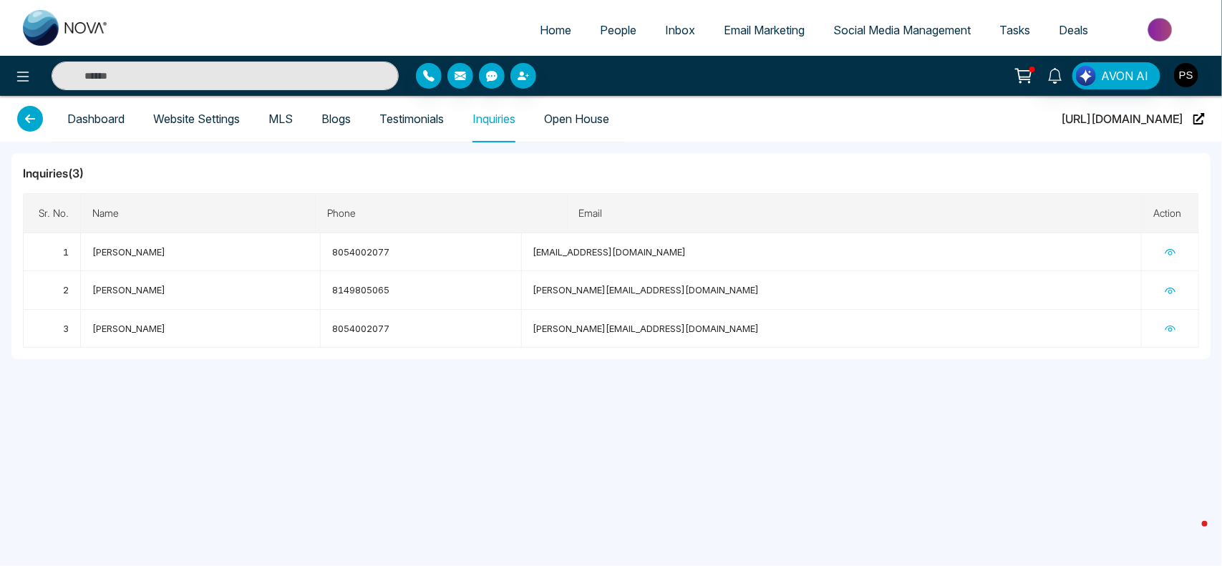
click at [607, 118] on link "Open House" at bounding box center [576, 119] width 65 height 12
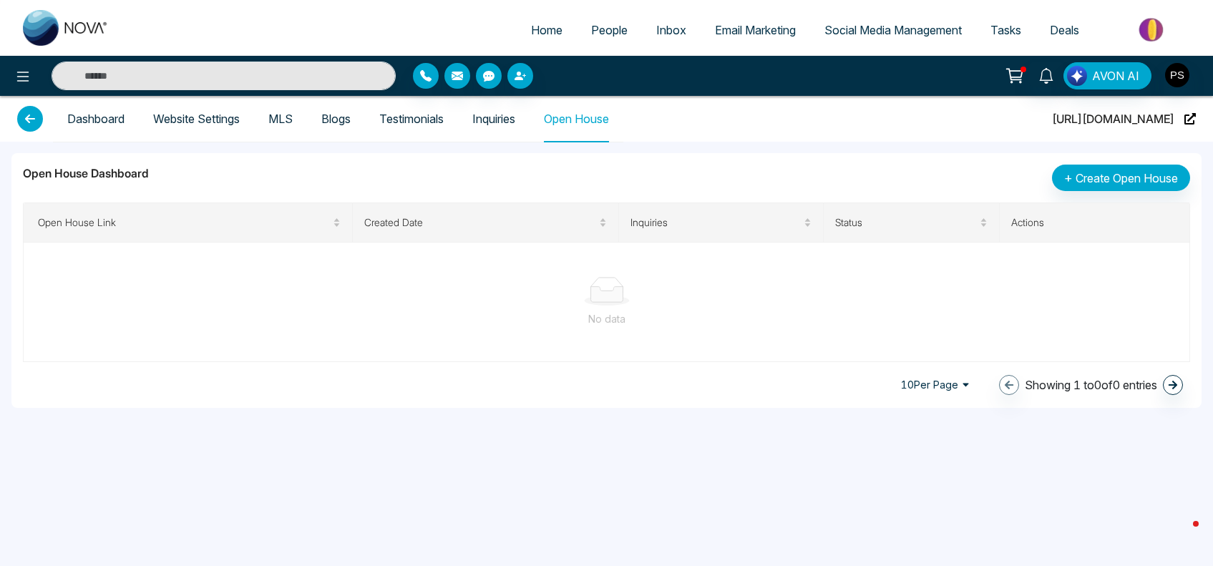
click at [515, 123] on link "Inquiries" at bounding box center [493, 119] width 43 height 12
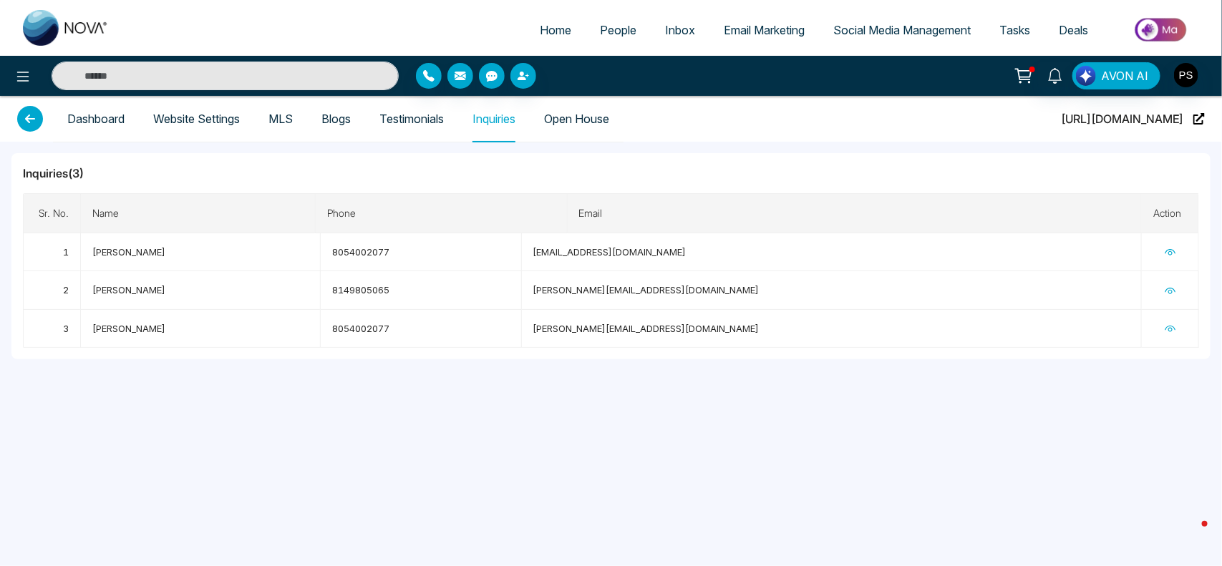
click at [438, 125] on link "Testimonials" at bounding box center [411, 119] width 64 height 12
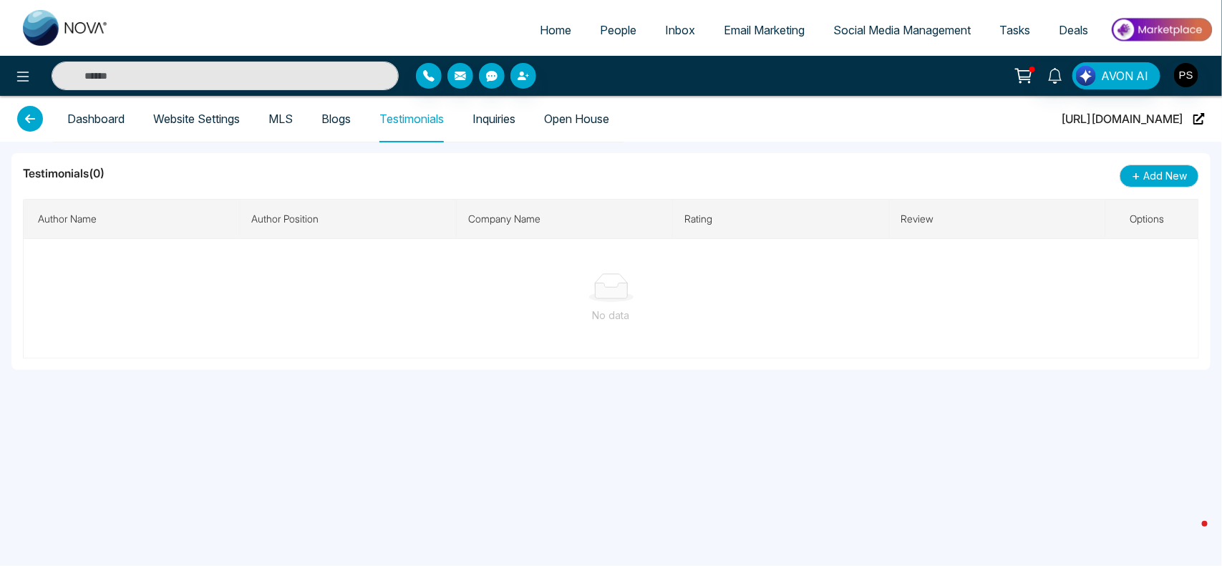
click at [284, 118] on link "MLS" at bounding box center [280, 119] width 24 height 12
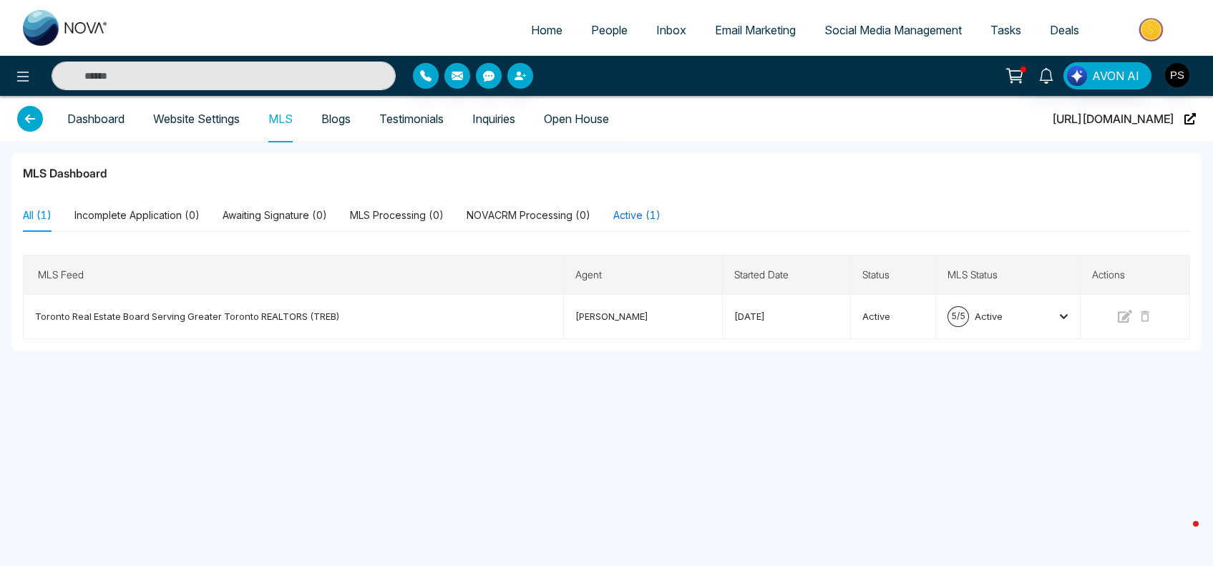
click at [642, 212] on div "Active (1)" at bounding box center [636, 216] width 47 height 16
